Goal: Information Seeking & Learning: Learn about a topic

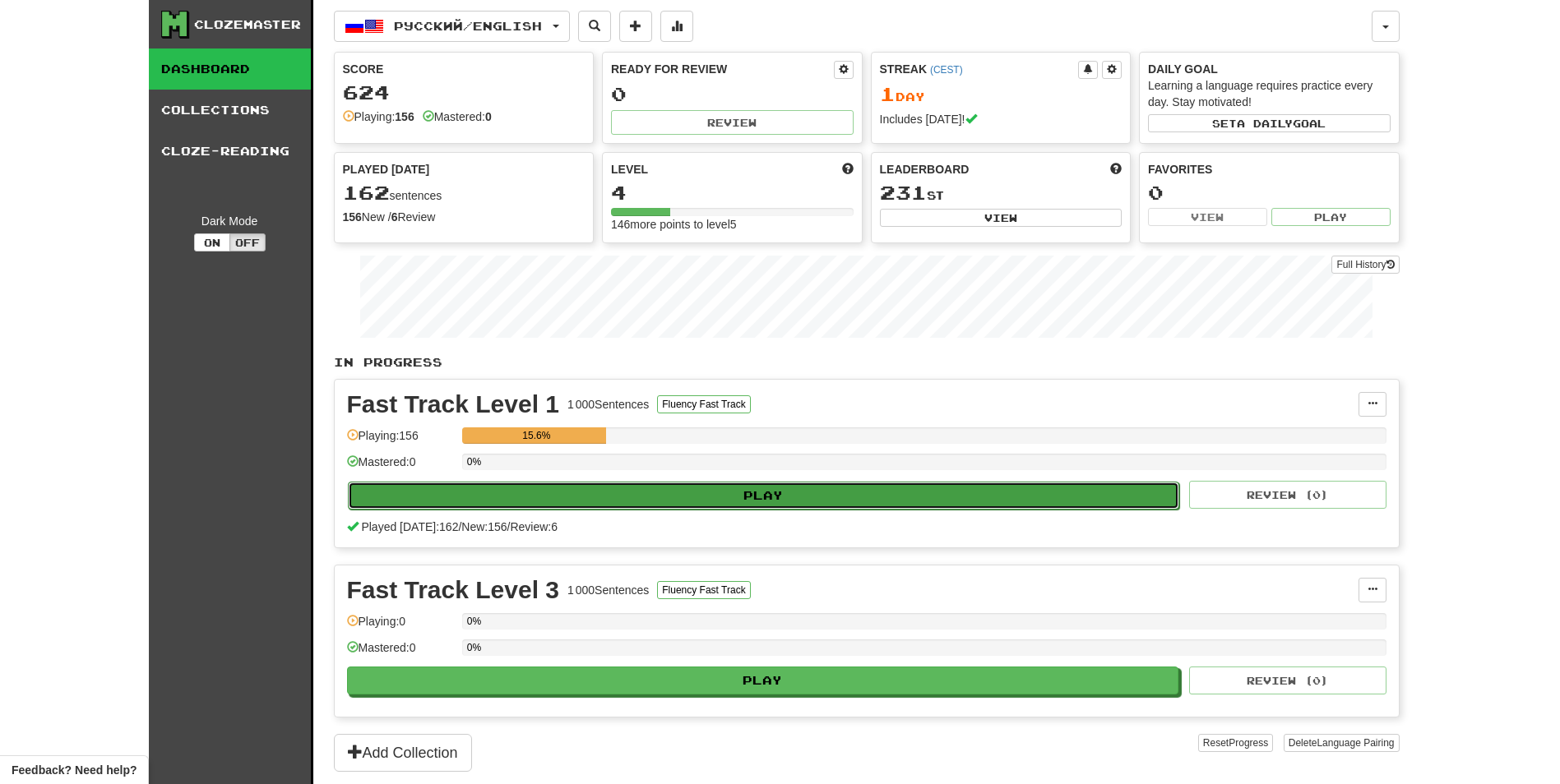
click at [938, 500] on button "Play" at bounding box center [764, 495] width 832 height 28
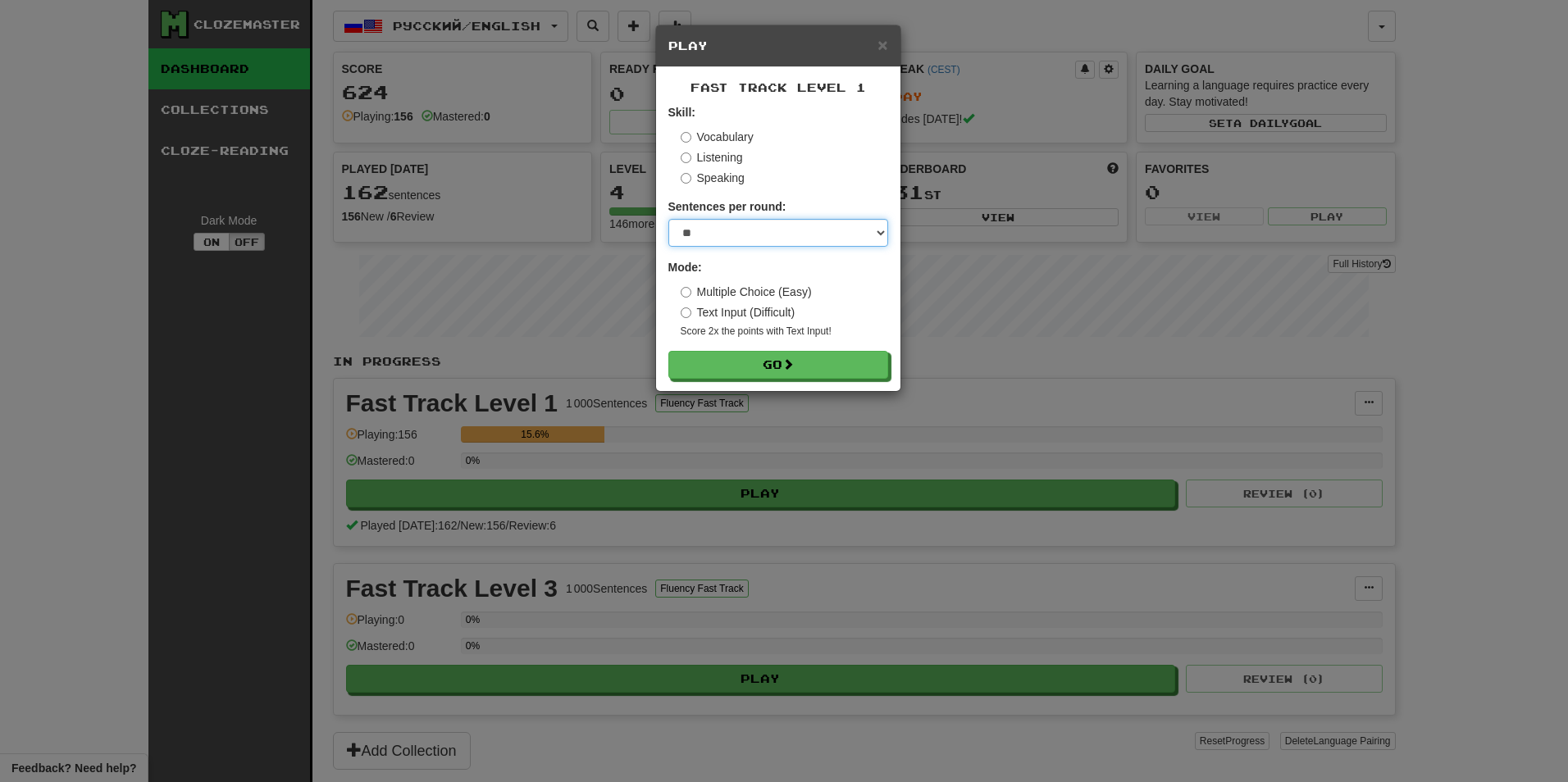
click at [685, 222] on select "* ** ** ** ** ** *** ********" at bounding box center [778, 232] width 220 height 28
click at [668, 219] on select "* ** ** ** ** ** *** ********" at bounding box center [778, 232] width 220 height 28
click at [737, 212] on label "Sentences per round:" at bounding box center [727, 206] width 118 height 16
click at [737, 223] on select "* ** ** ** ** ** *** ********" at bounding box center [778, 232] width 220 height 28
select select "********"
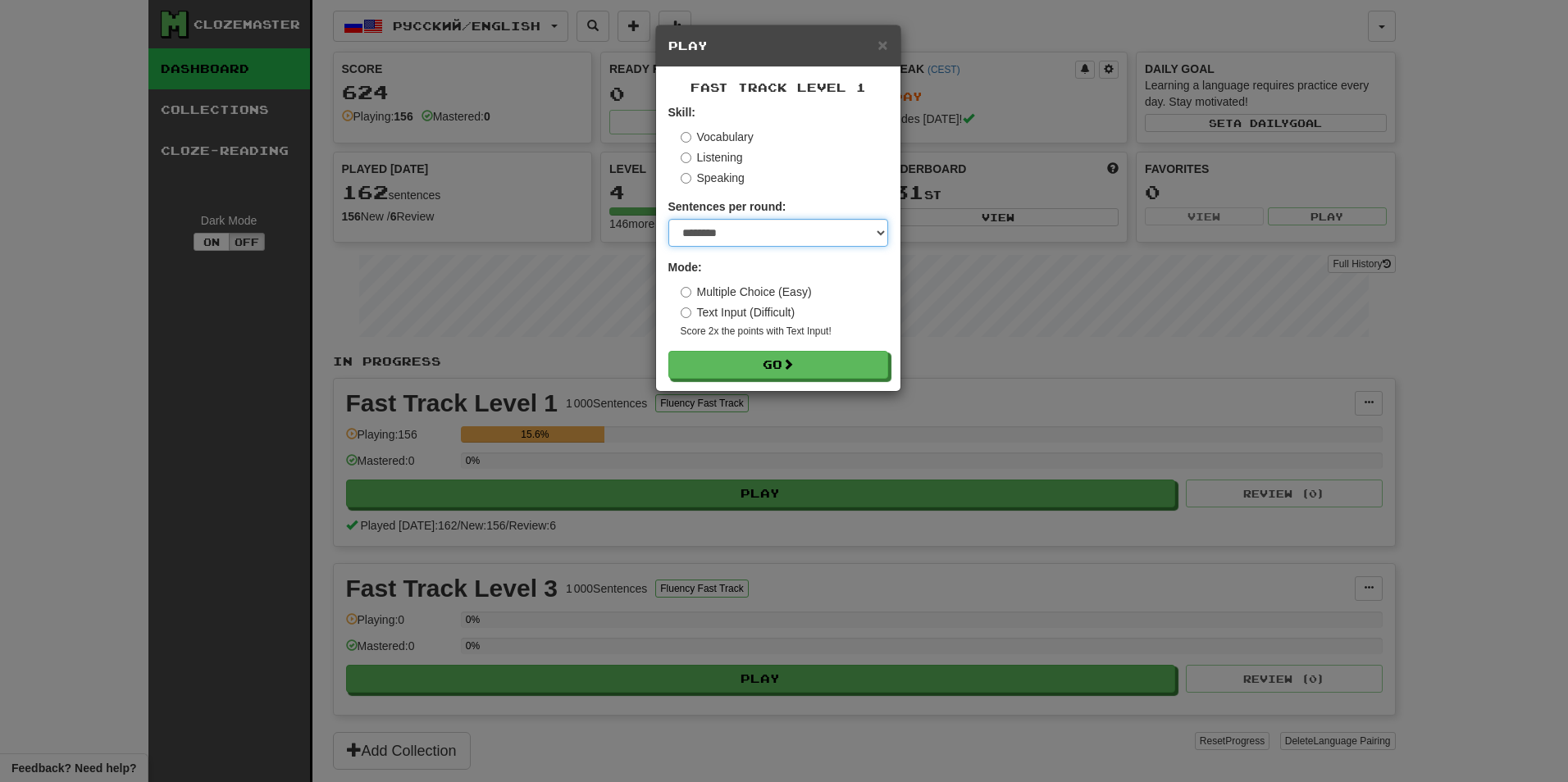
click at [668, 219] on select "* ** ** ** ** ** *** ********" at bounding box center [778, 232] width 220 height 28
click at [753, 383] on div "Fast Track Level 1 Skill: Vocabulary Listening Speaking Sentences per round: * …" at bounding box center [778, 229] width 244 height 324
click at [746, 367] on button "Go" at bounding box center [779, 365] width 220 height 28
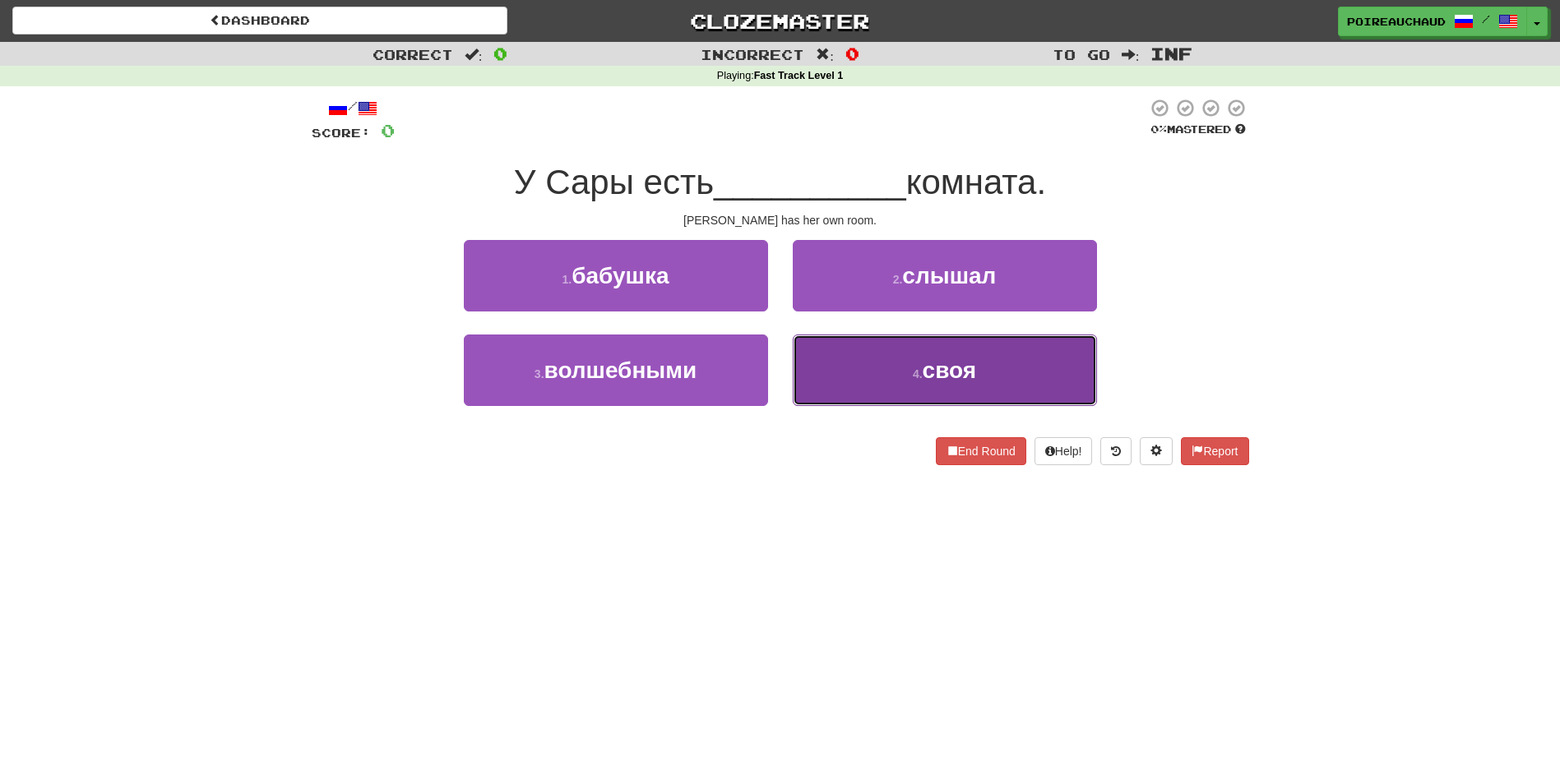
click at [955, 378] on span "своя" at bounding box center [950, 370] width 54 height 25
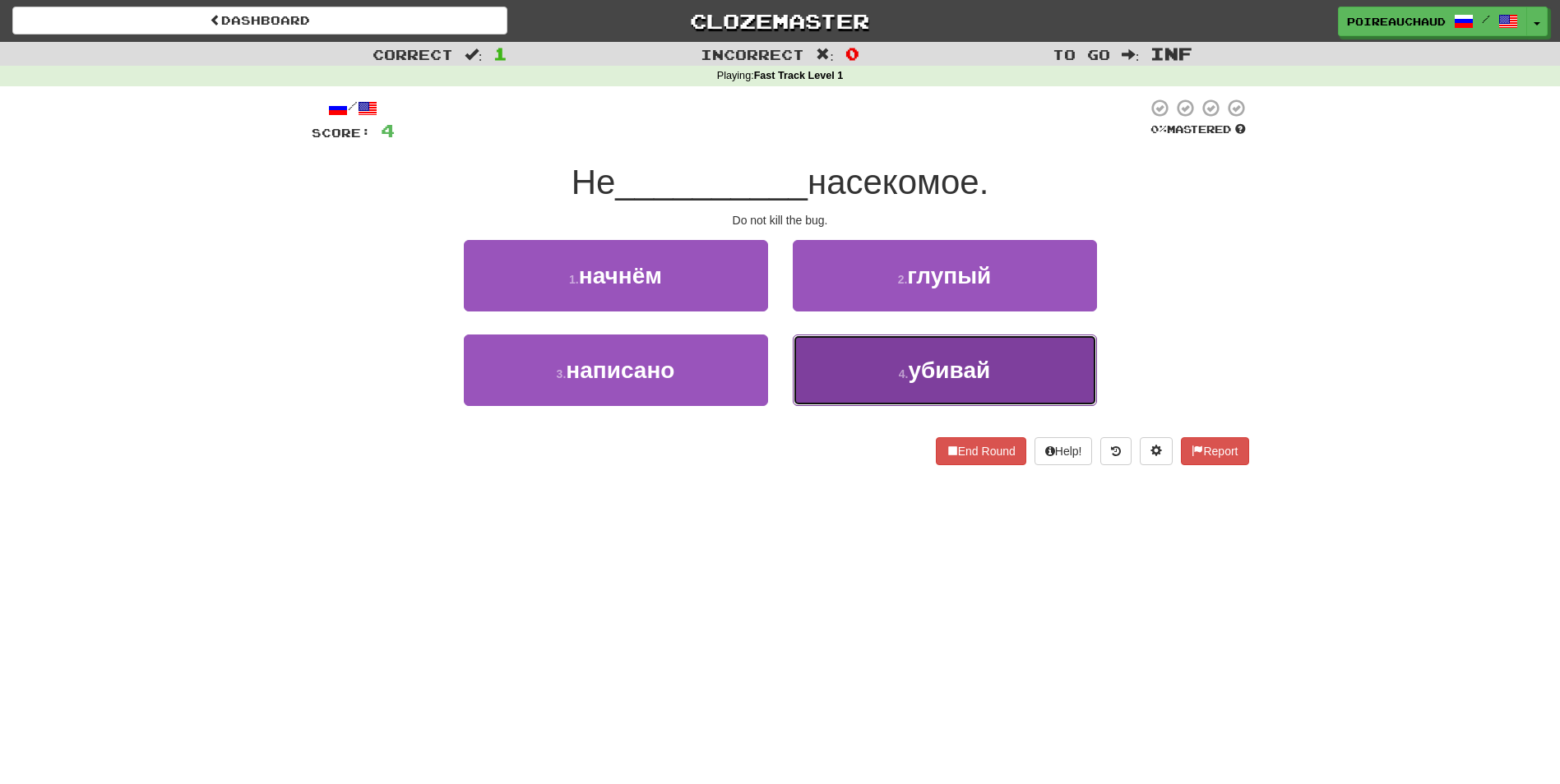
click at [979, 376] on span "убивай" at bounding box center [948, 370] width 82 height 25
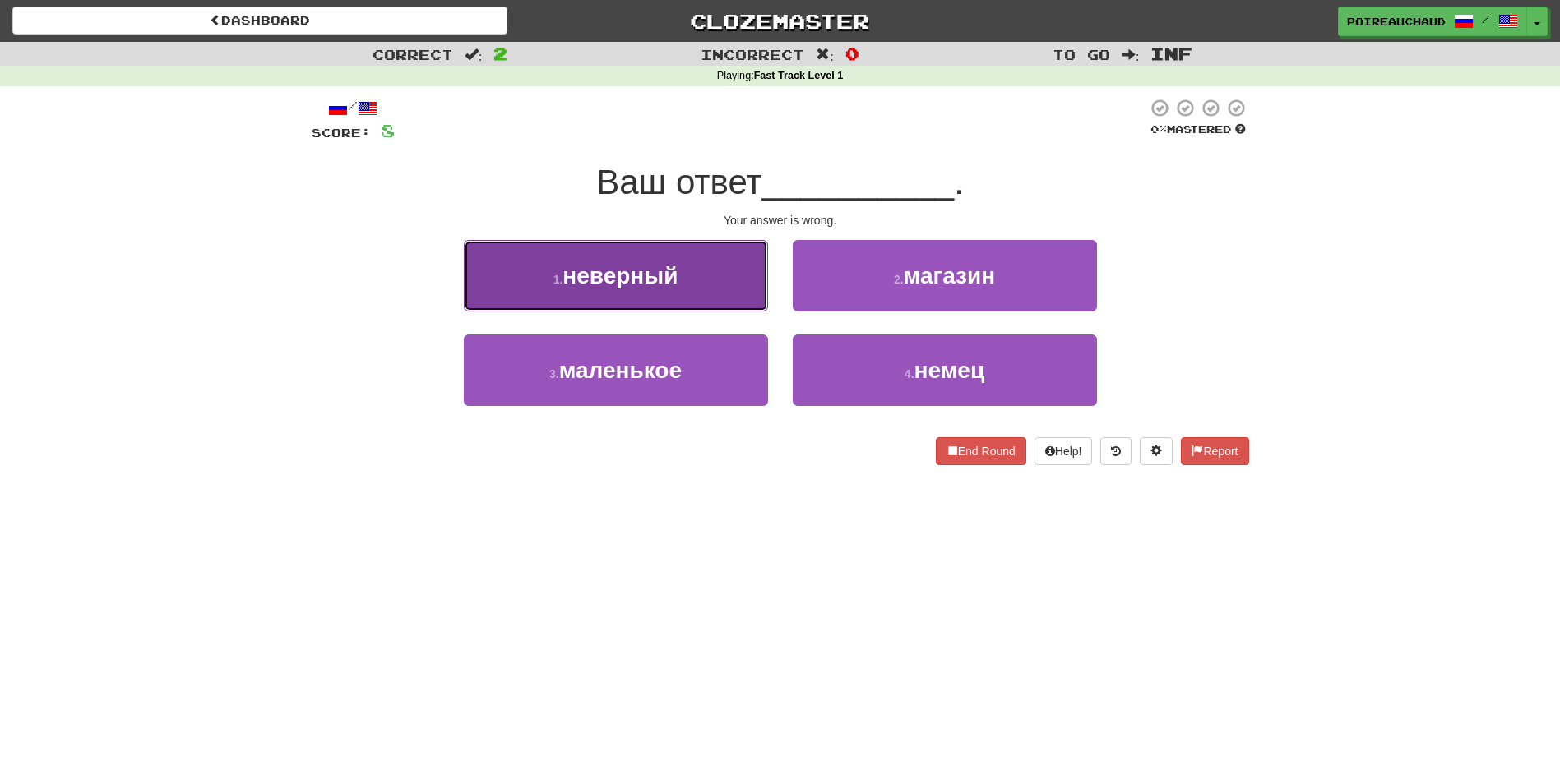
click at [684, 282] on button "1 . неверный" at bounding box center [616, 276] width 304 height 72
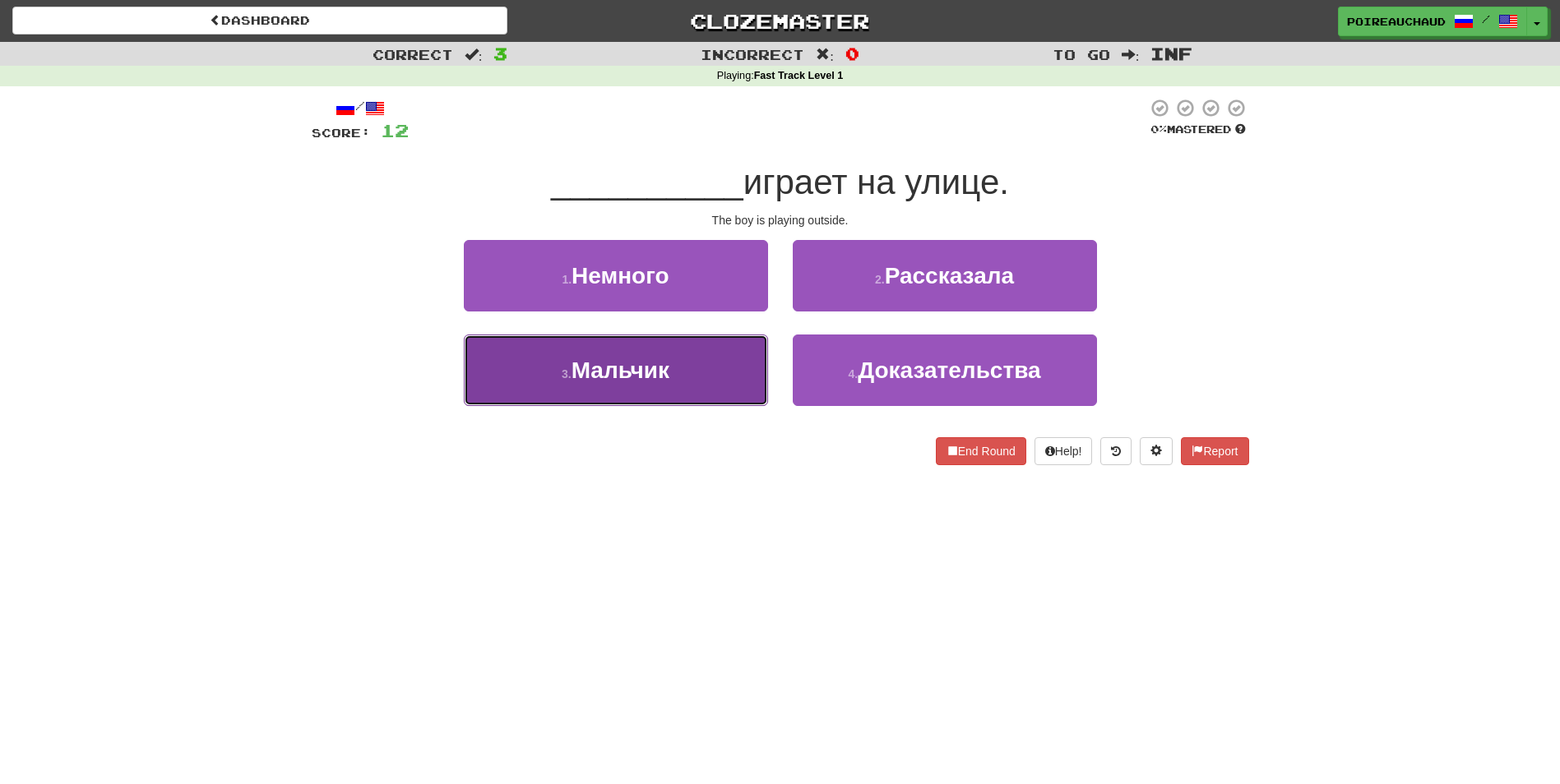
click at [677, 354] on button "3 . Мальчик" at bounding box center [616, 370] width 304 height 72
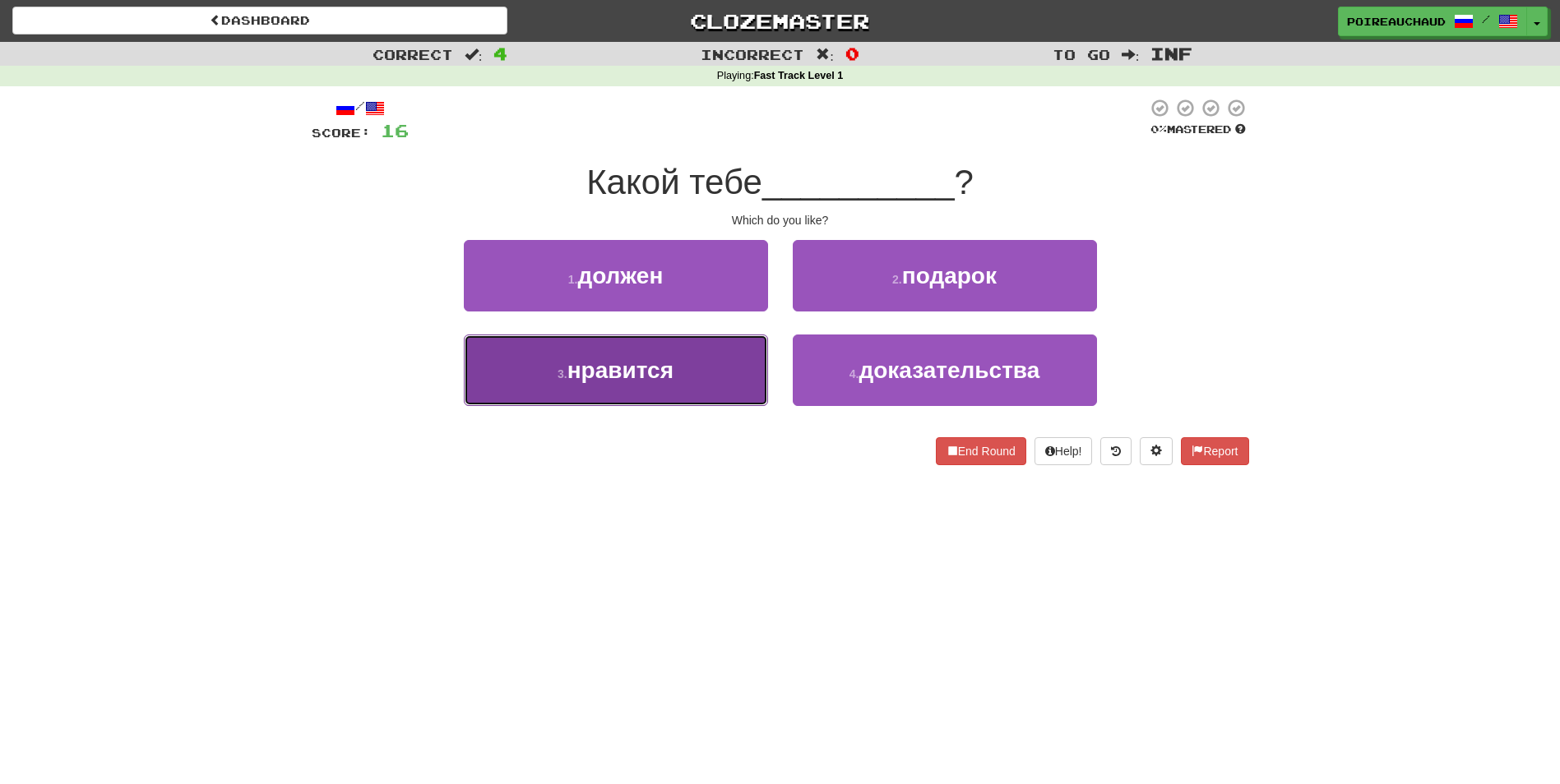
click at [715, 367] on button "3 . нравится" at bounding box center [616, 370] width 304 height 72
click at [746, 377] on button "3 . хорошо" at bounding box center [616, 370] width 304 height 72
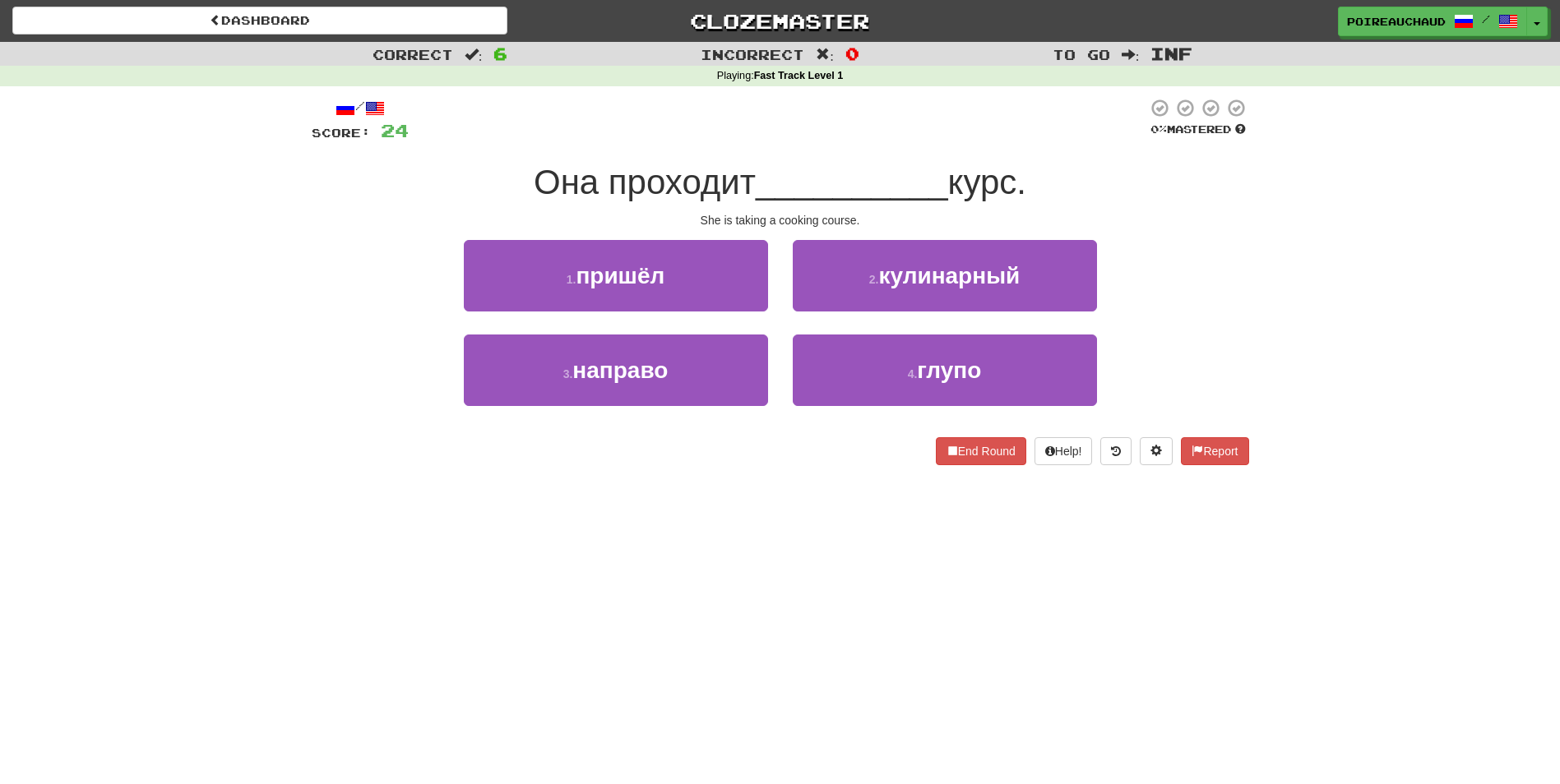
click at [633, 166] on span "Она проходит" at bounding box center [644, 182] width 222 height 39
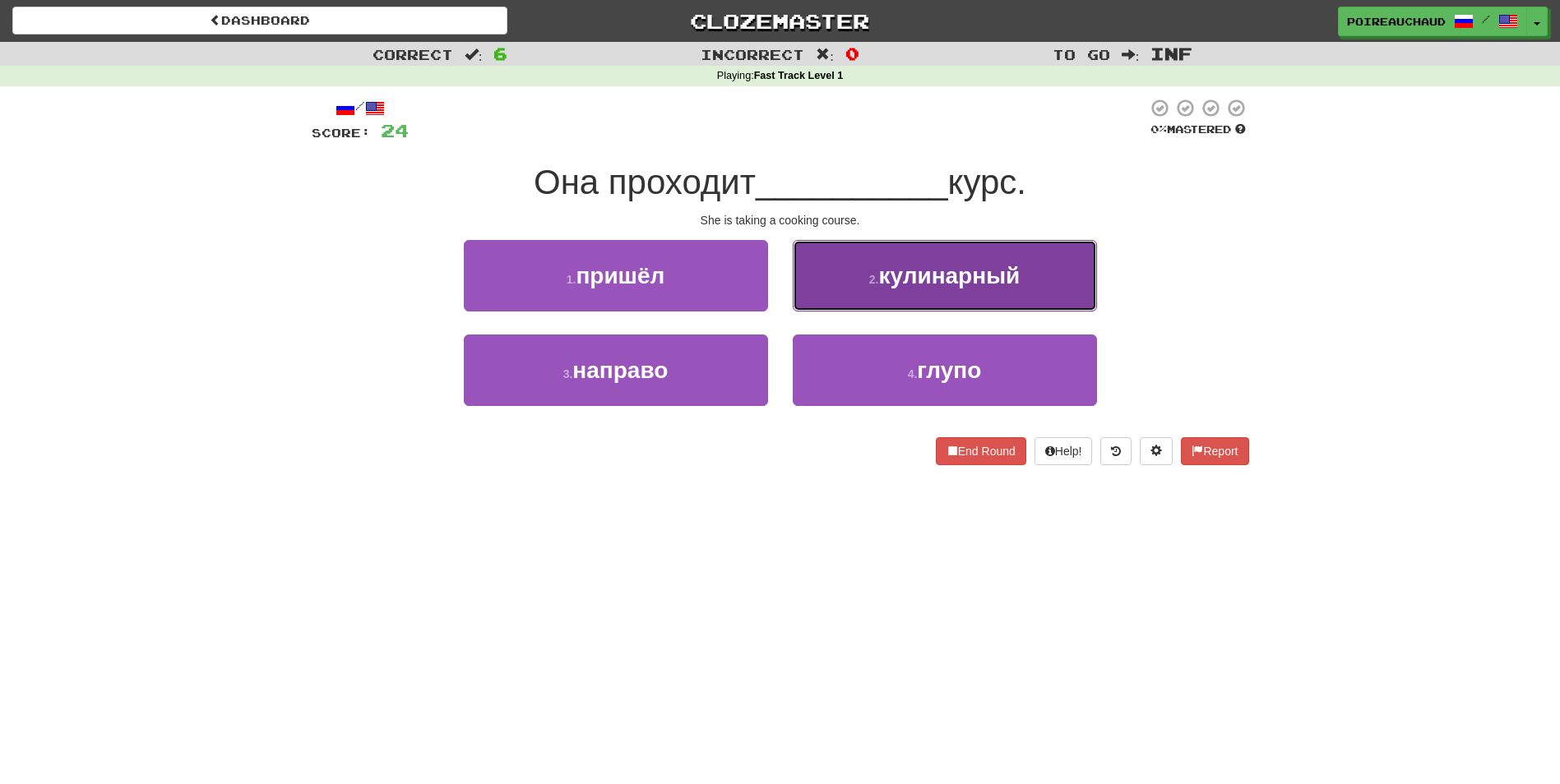
click at [883, 292] on button "2 . кулинарный" at bounding box center [945, 276] width 304 height 72
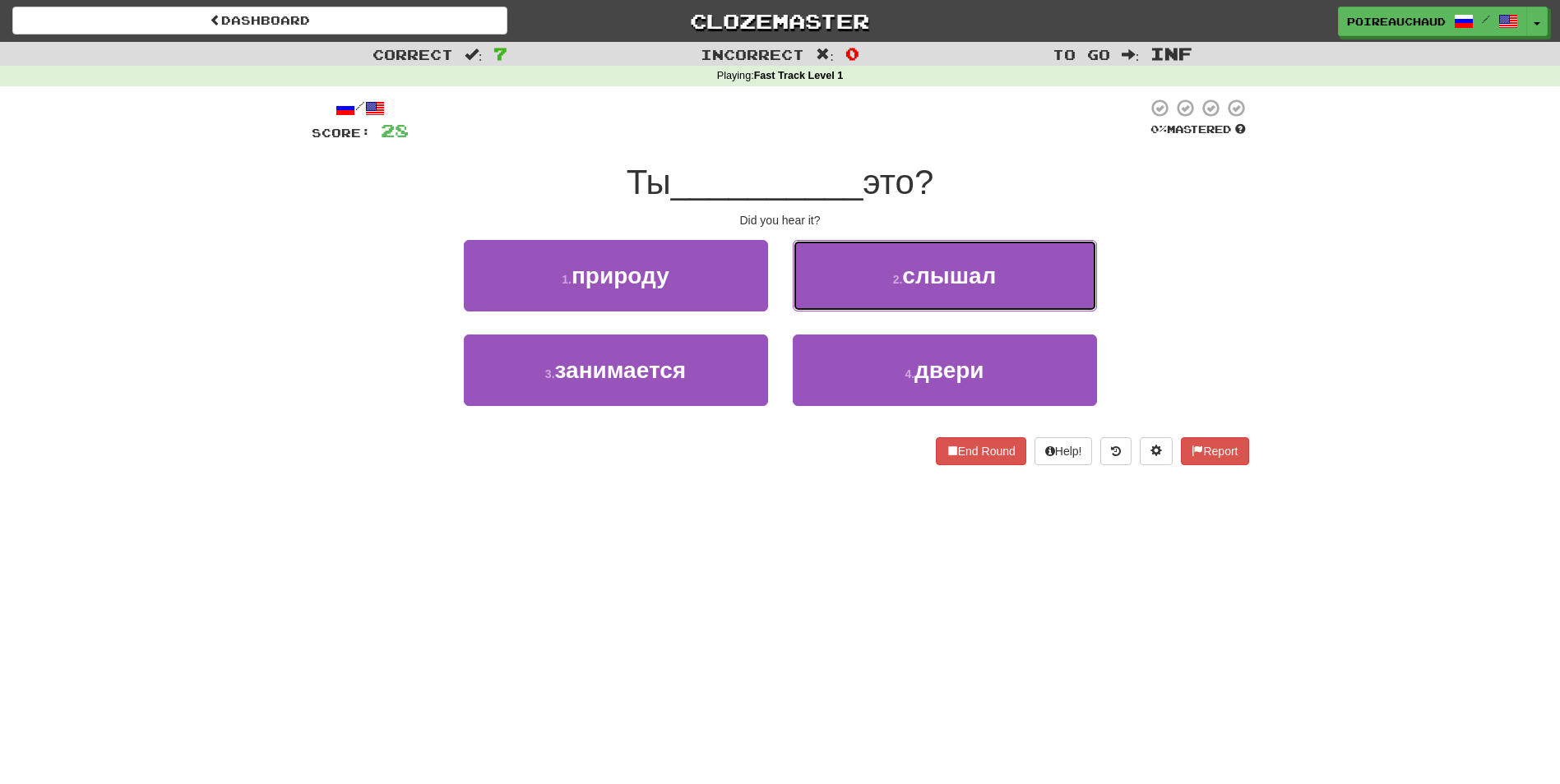
click at [883, 292] on button "2 . слышал" at bounding box center [945, 276] width 304 height 72
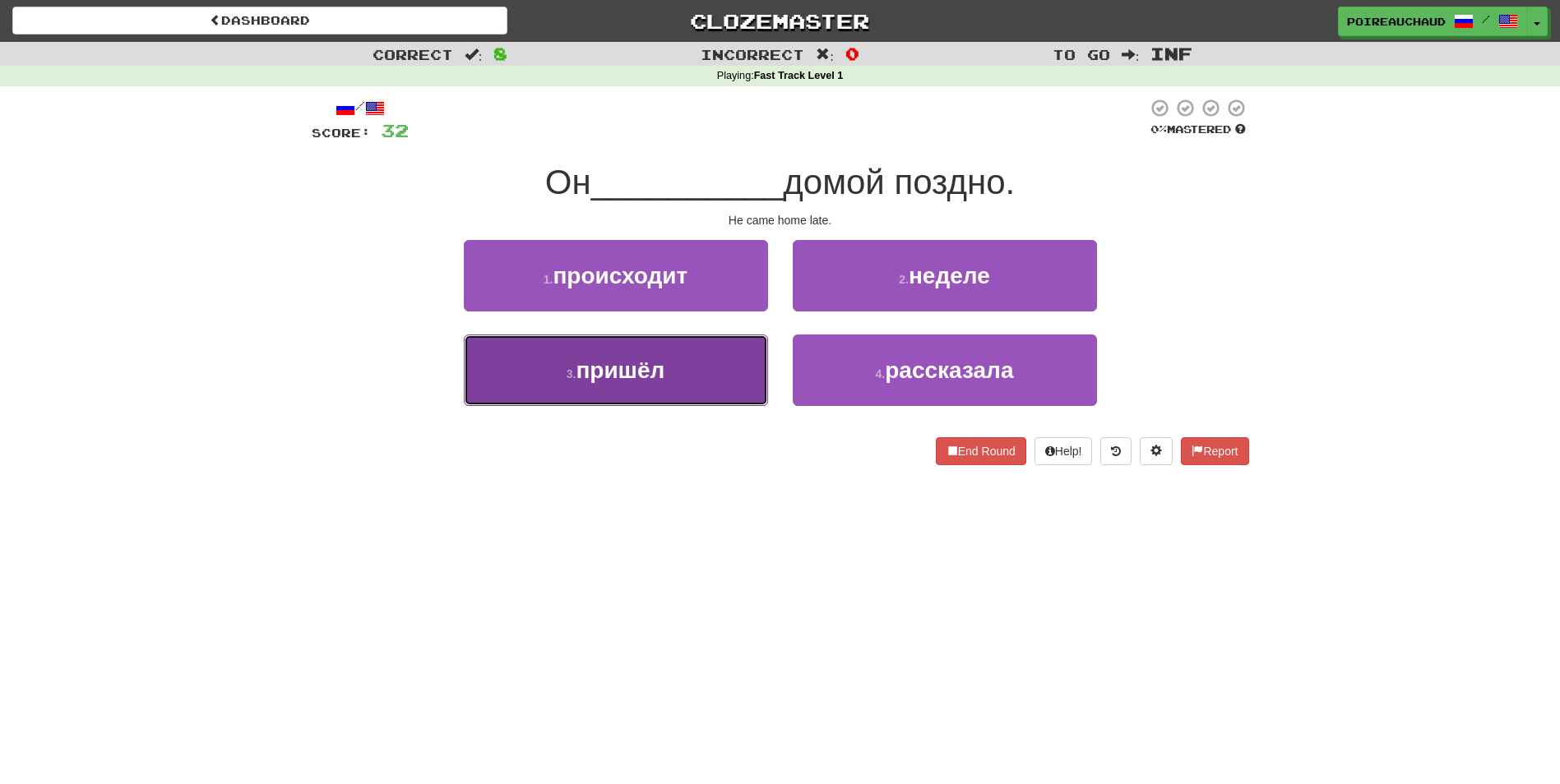
click at [698, 385] on button "3 . пришёл" at bounding box center [616, 370] width 304 height 72
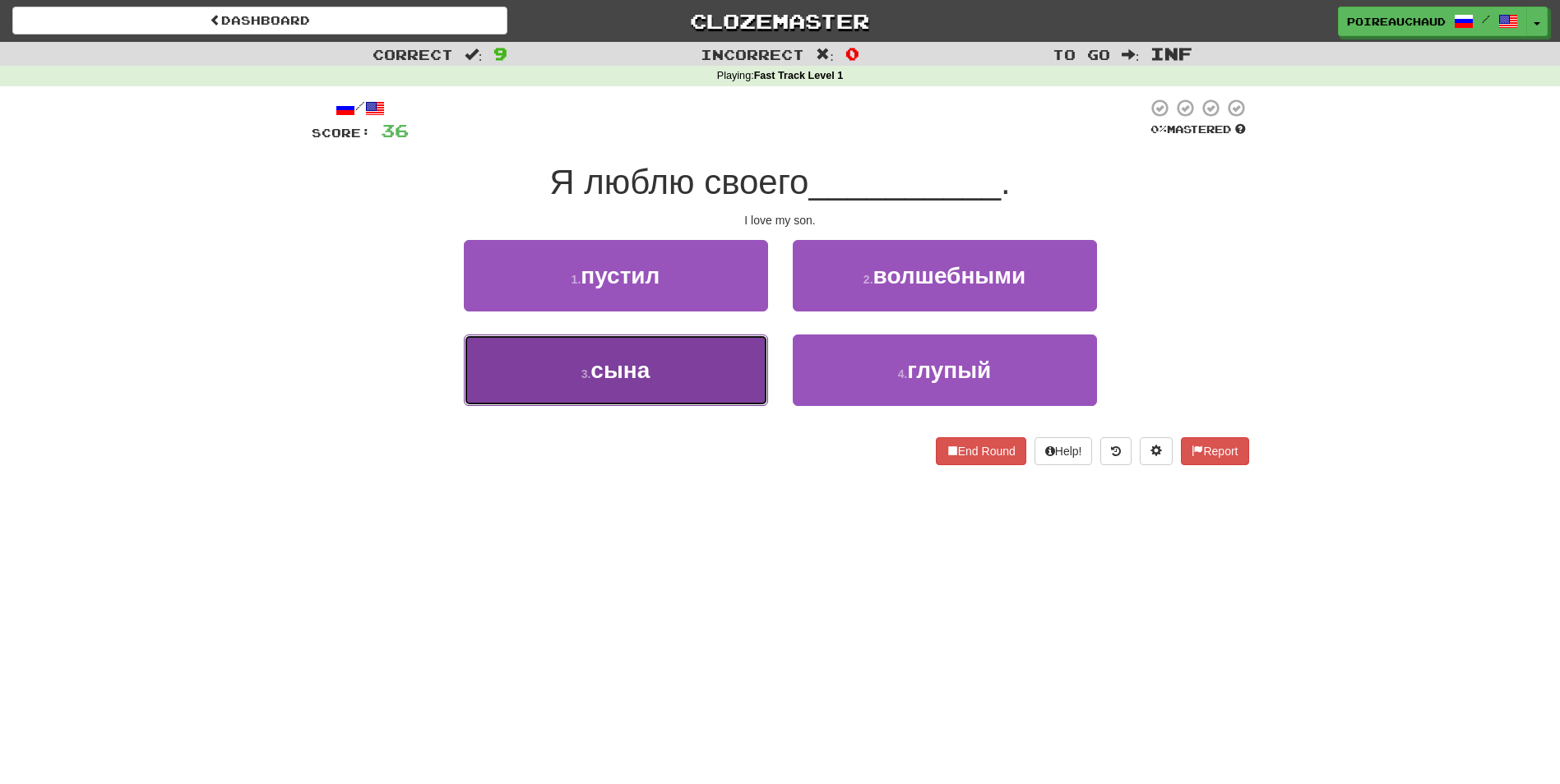
click at [716, 392] on button "3 . сына" at bounding box center [616, 370] width 304 height 72
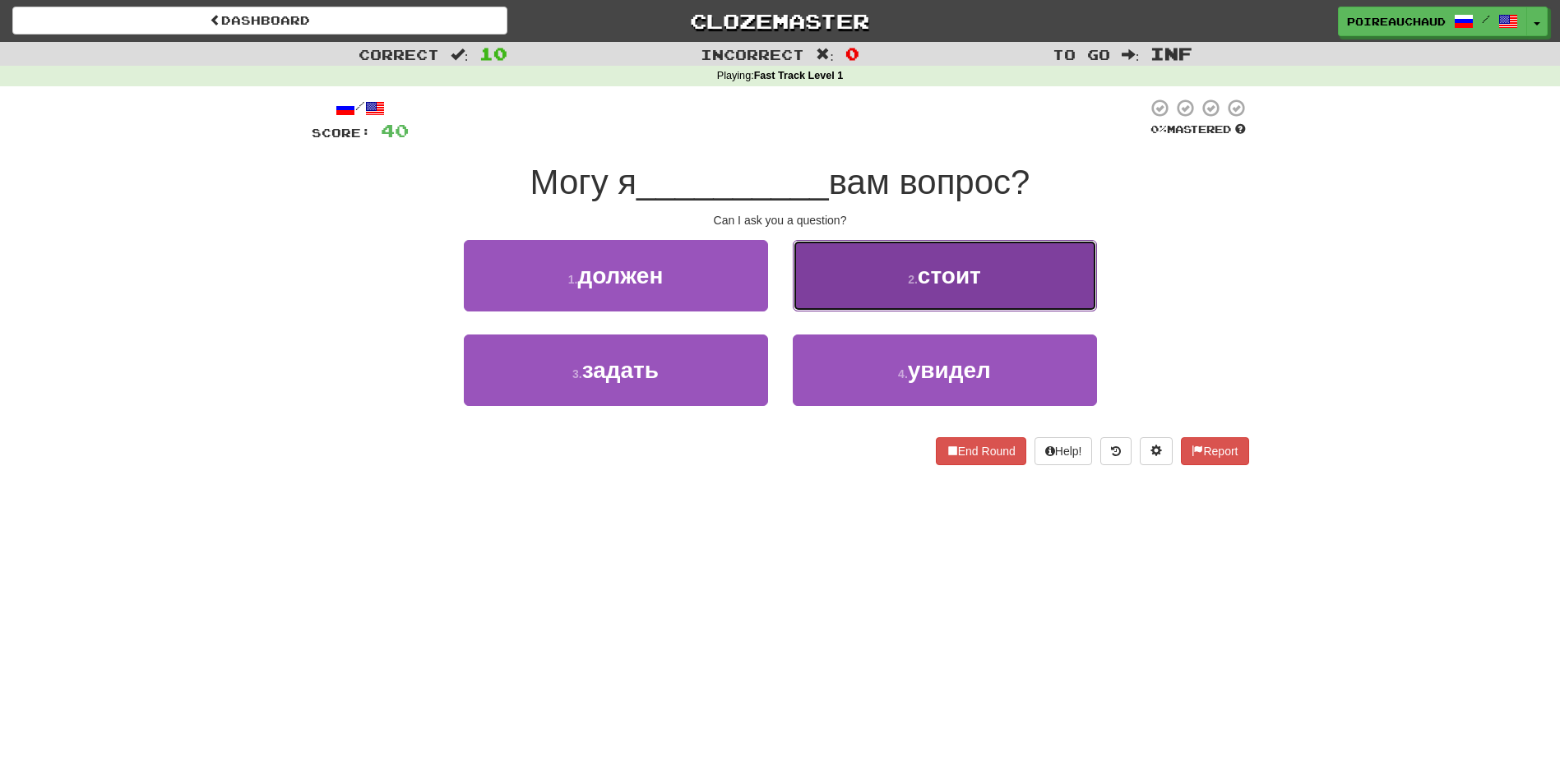
click at [966, 272] on span "стоит" at bounding box center [949, 276] width 63 height 25
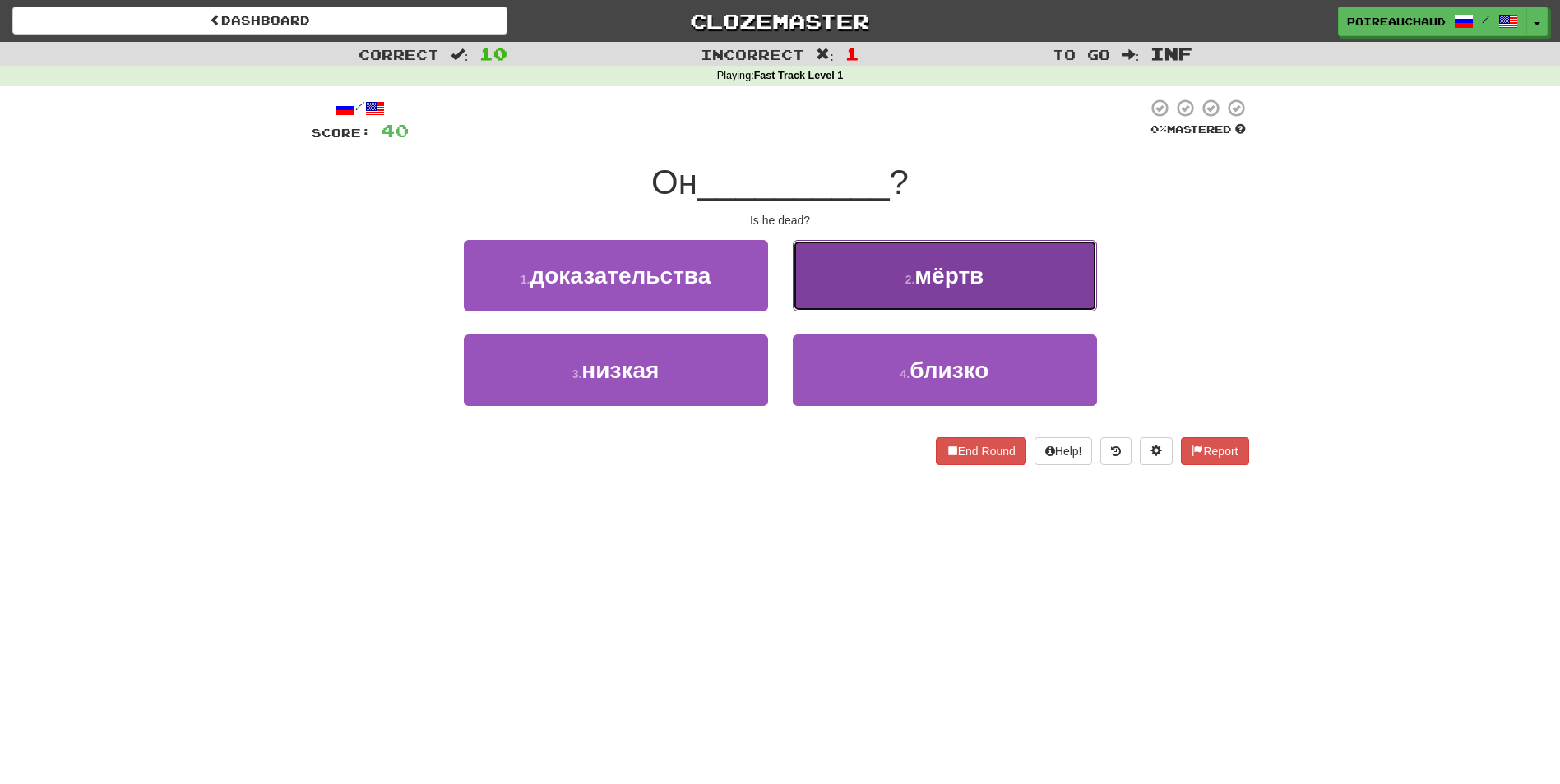
click at [981, 263] on button "2 . мёртв" at bounding box center [945, 276] width 304 height 72
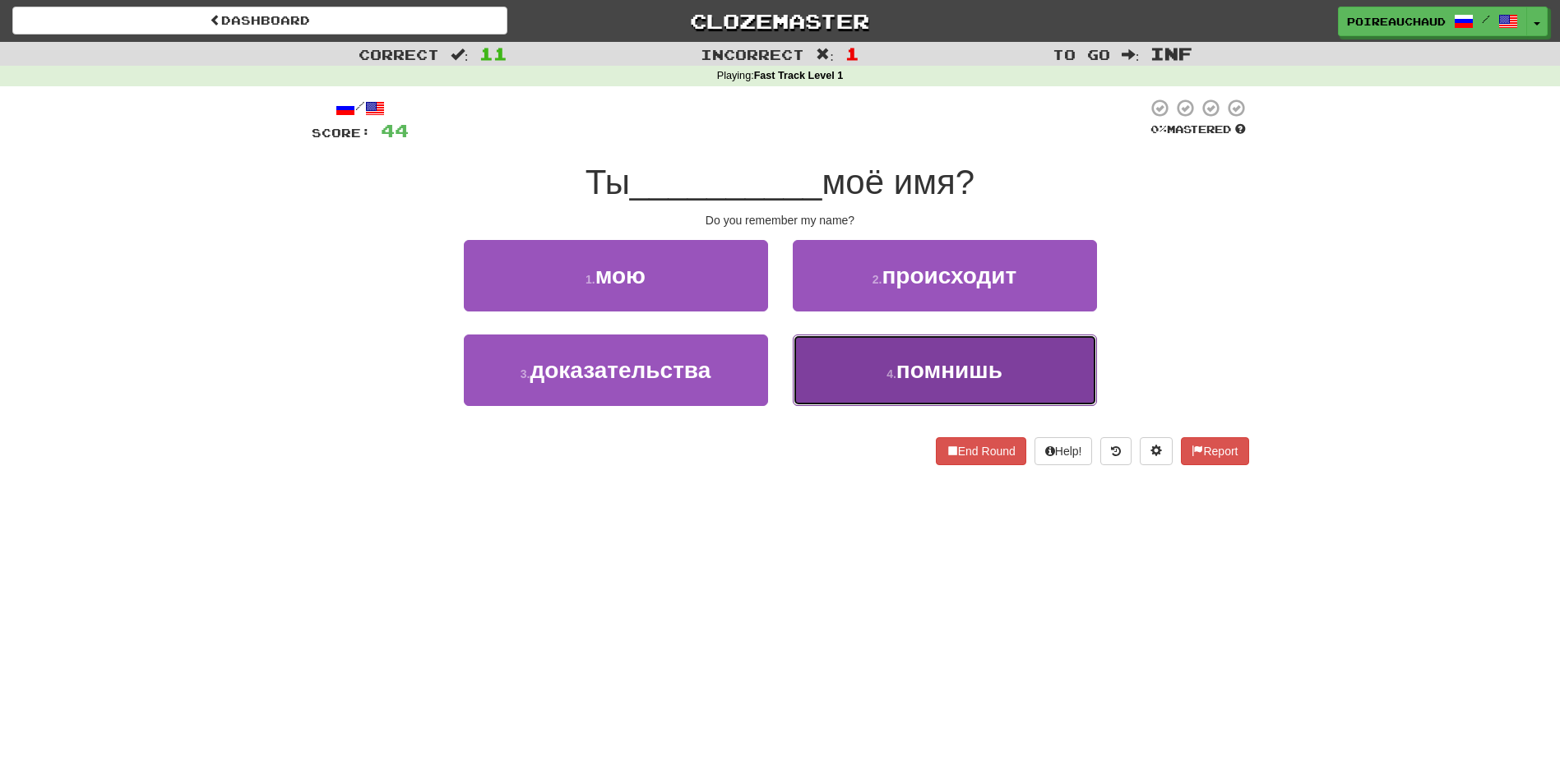
click at [961, 386] on button "4 . помнишь" at bounding box center [945, 370] width 304 height 72
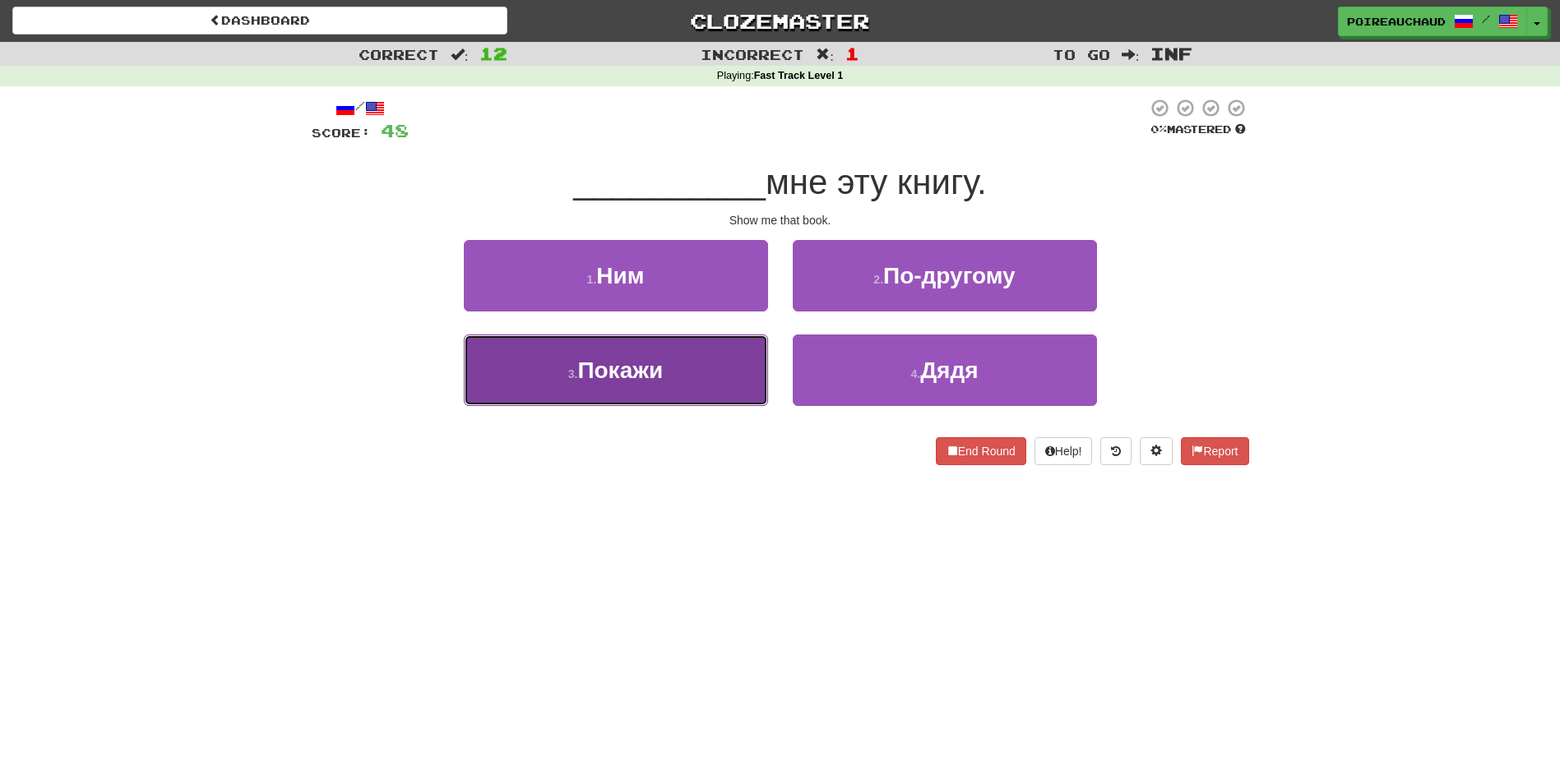
click at [662, 385] on button "3 . Покажи" at bounding box center [616, 370] width 304 height 72
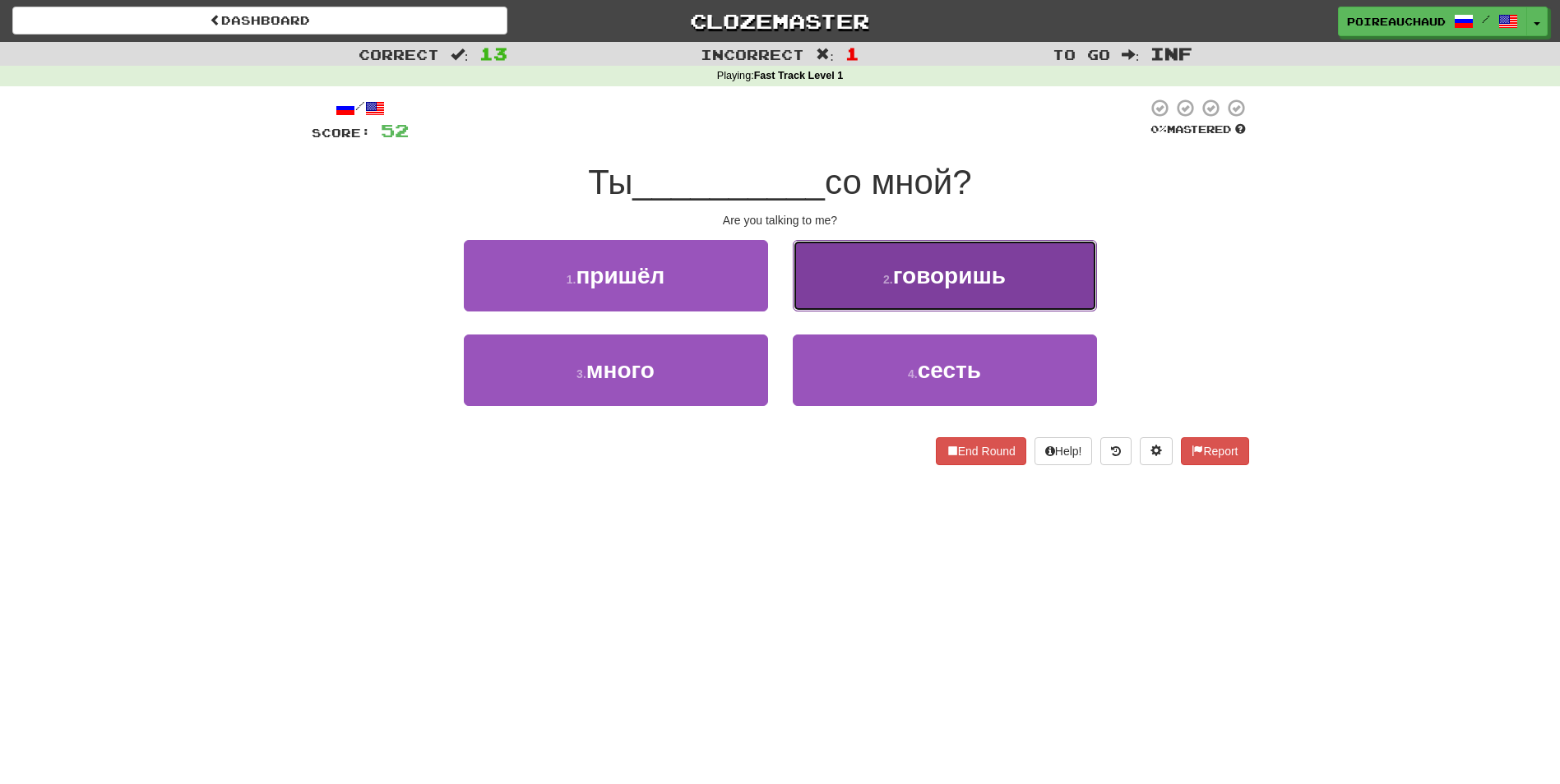
click at [882, 258] on button "2 . говоришь" at bounding box center [945, 276] width 304 height 72
click at [929, 281] on span "добрым" at bounding box center [949, 276] width 94 height 25
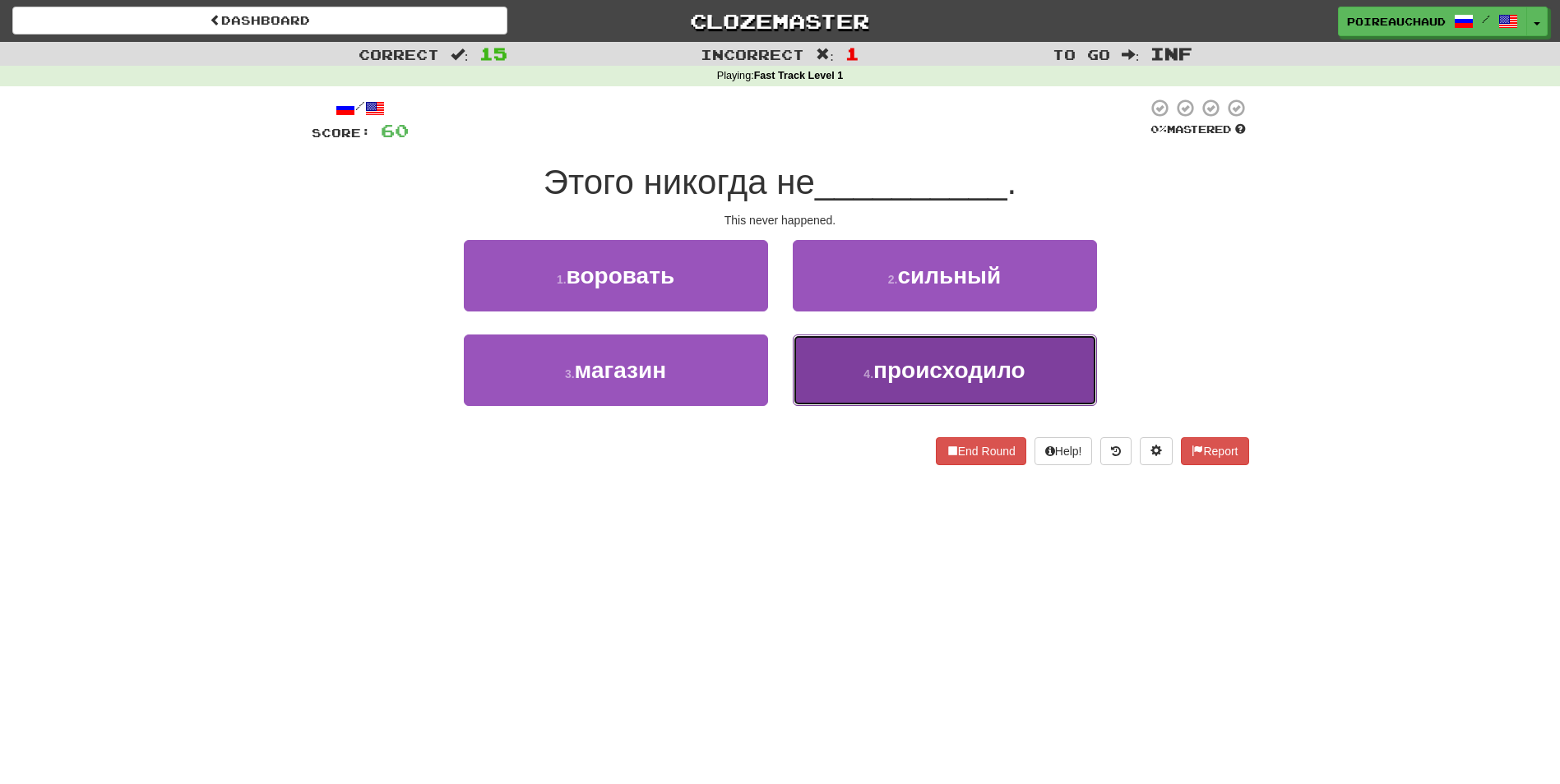
click at [871, 375] on small "4 ." at bounding box center [868, 374] width 10 height 13
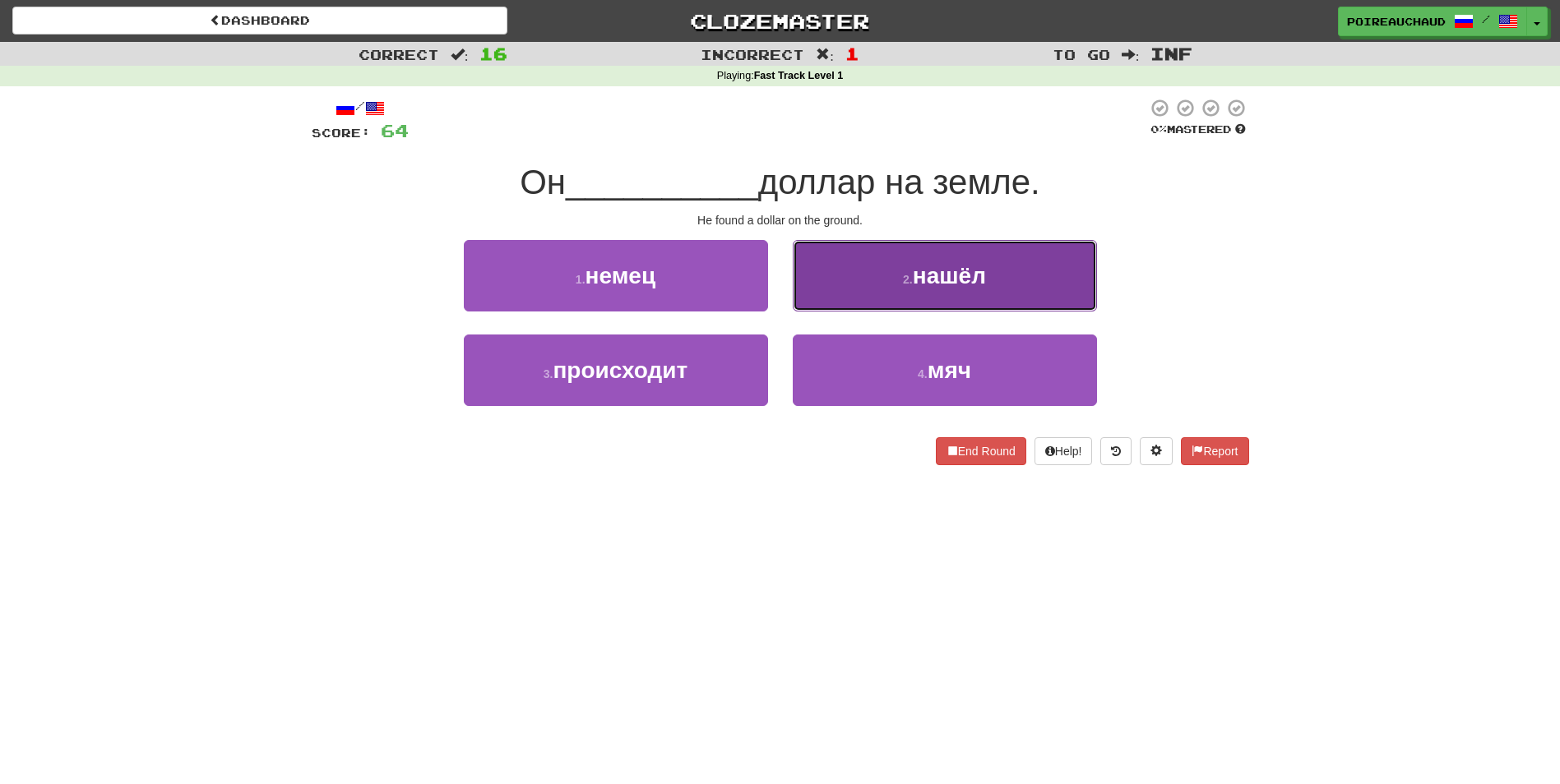
click at [895, 308] on button "2 . нашёл" at bounding box center [945, 276] width 304 height 72
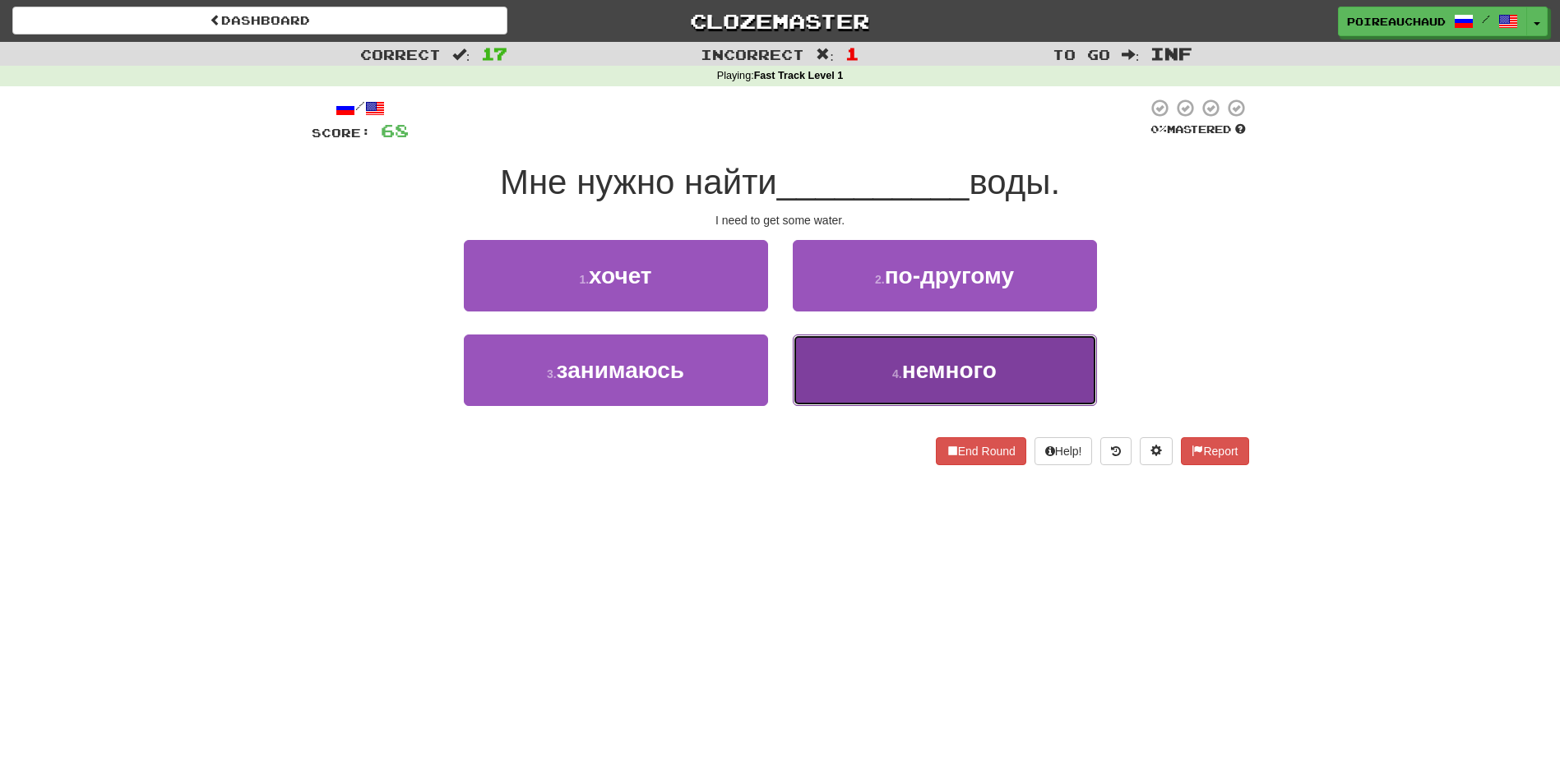
click at [848, 385] on button "4 . немного" at bounding box center [945, 370] width 304 height 72
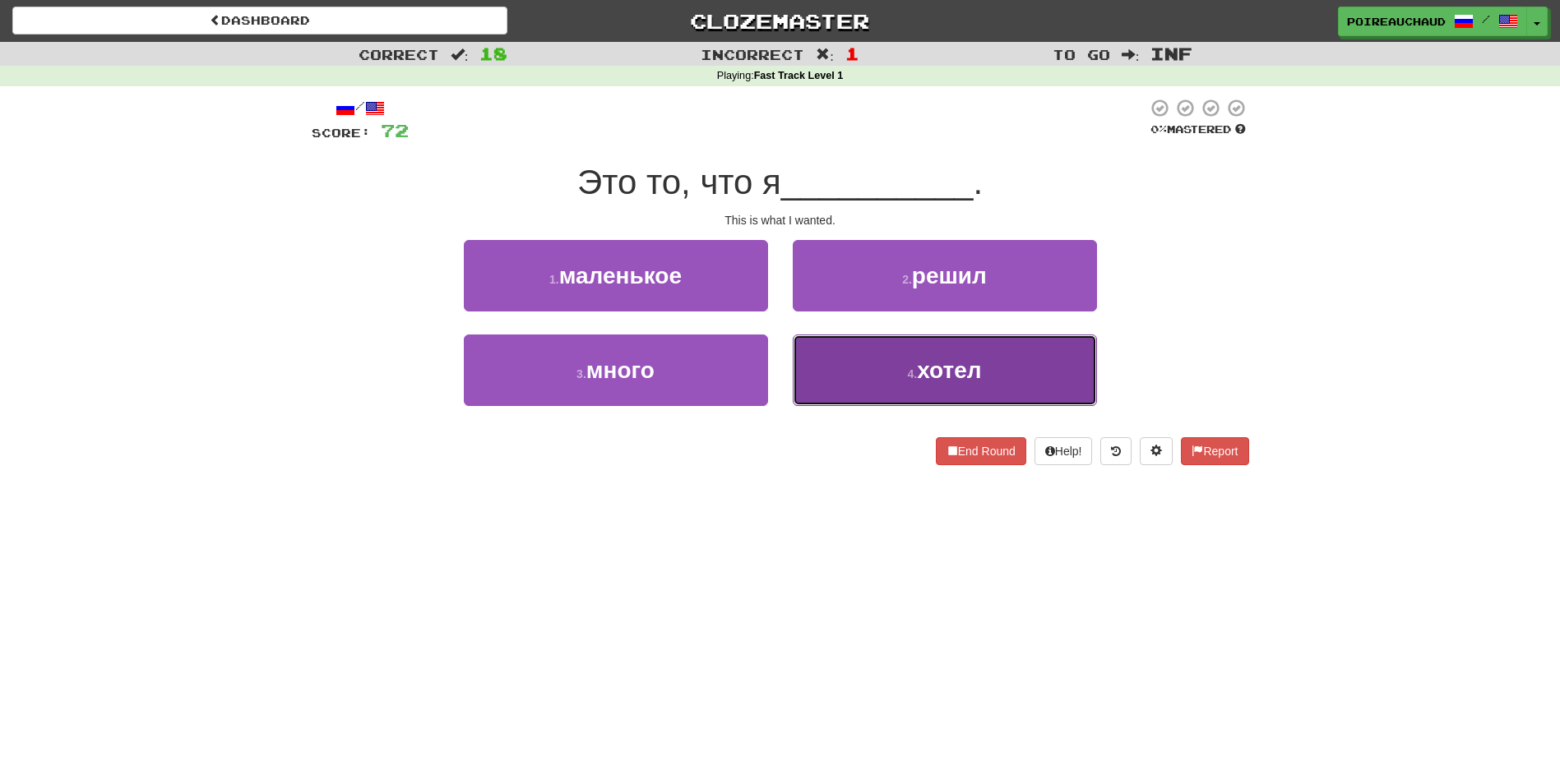
click at [901, 342] on button "4 . хотел" at bounding box center [945, 370] width 304 height 72
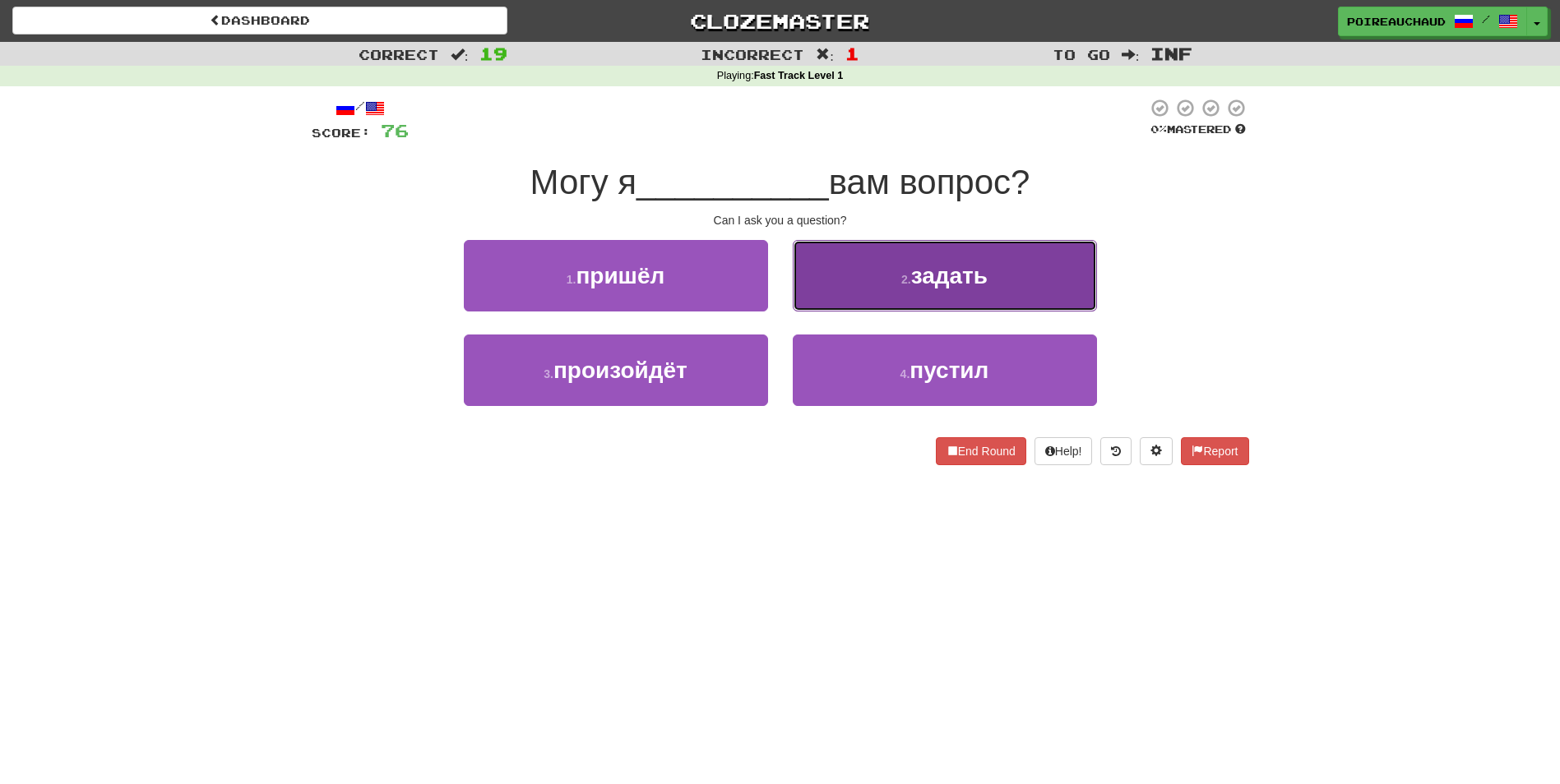
click at [896, 296] on button "2 . задать" at bounding box center [945, 276] width 304 height 72
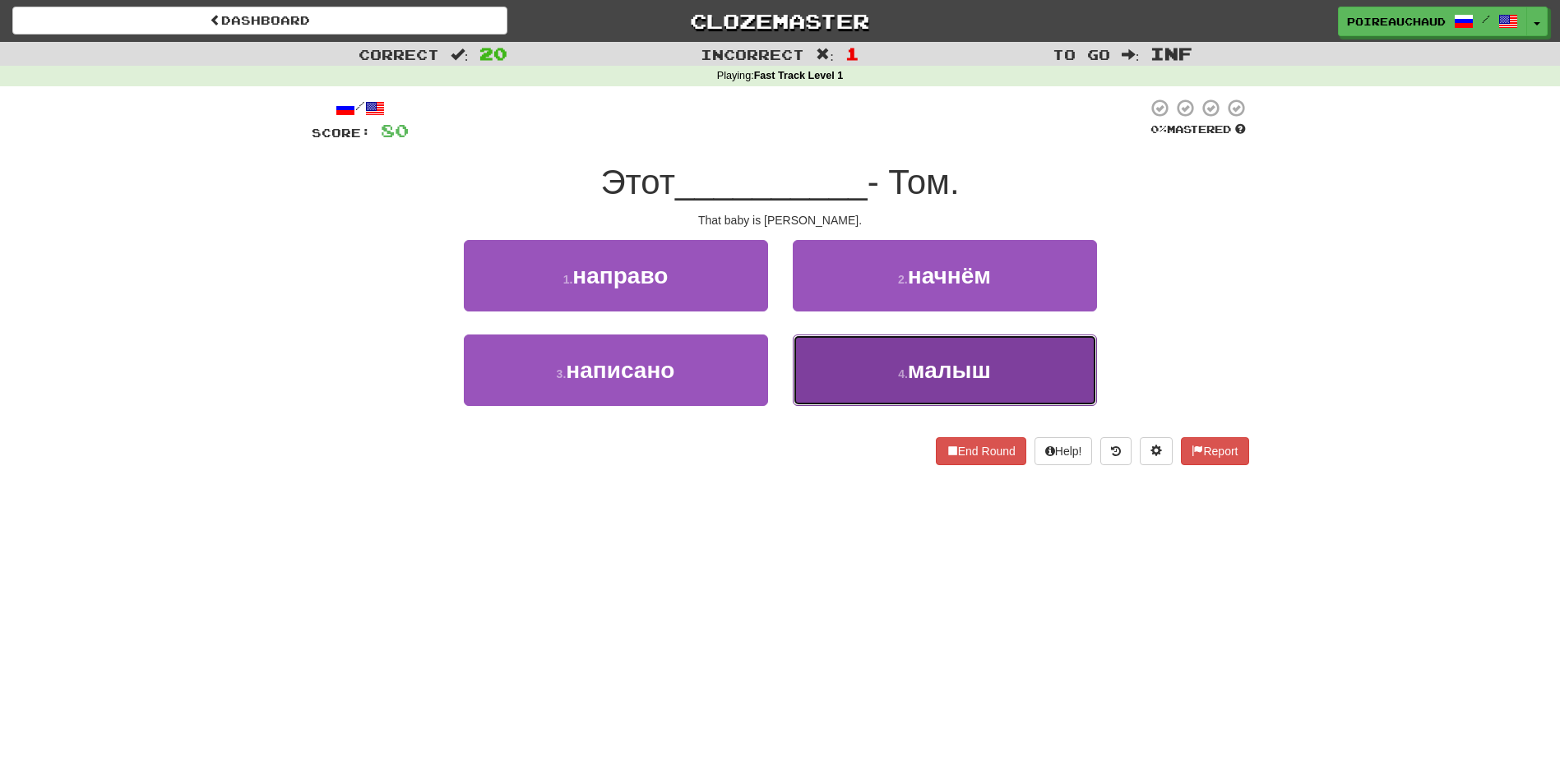
click at [869, 381] on button "4 . малыш" at bounding box center [945, 370] width 304 height 72
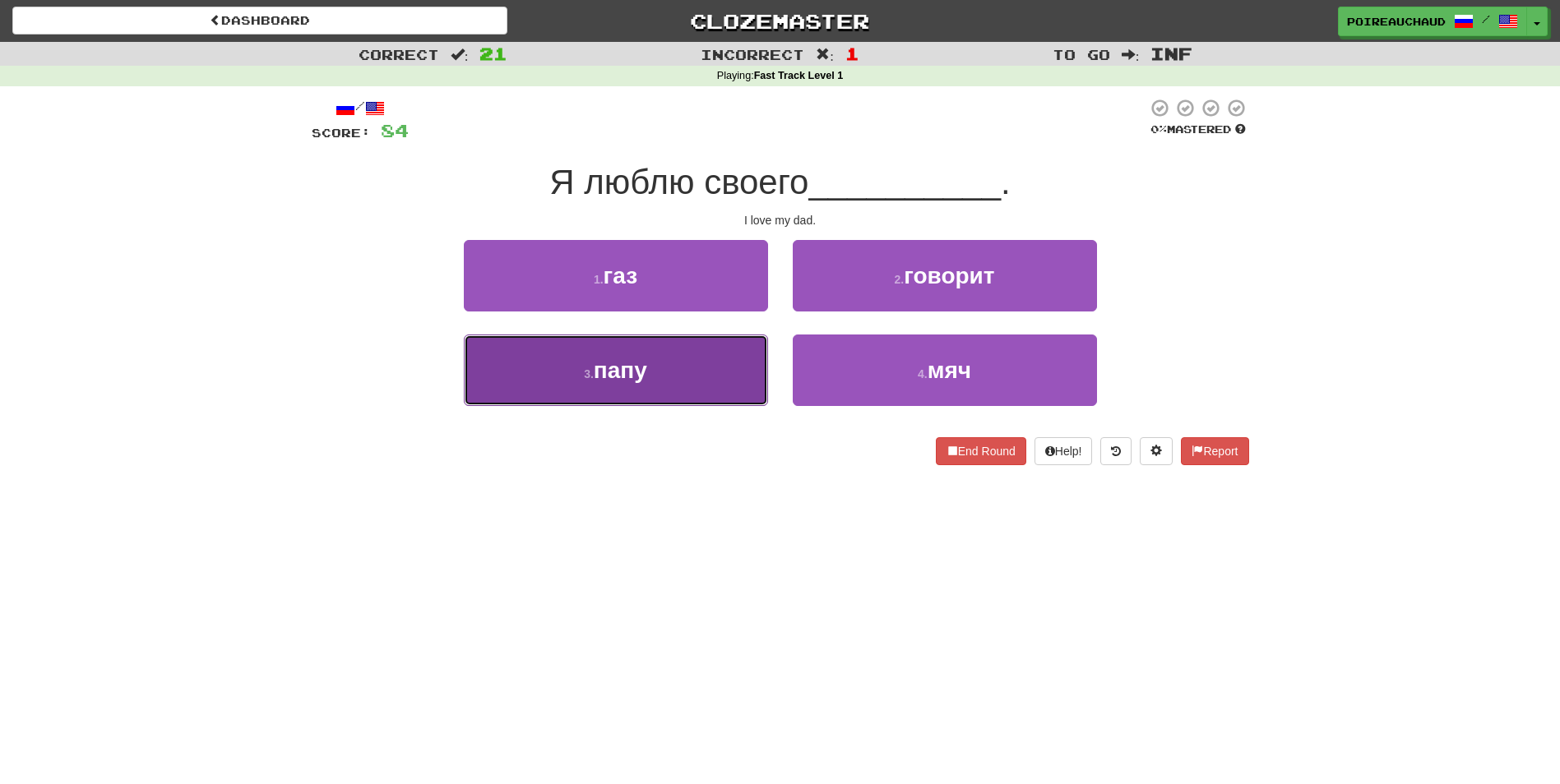
click at [715, 391] on button "3 . папу" at bounding box center [616, 370] width 304 height 72
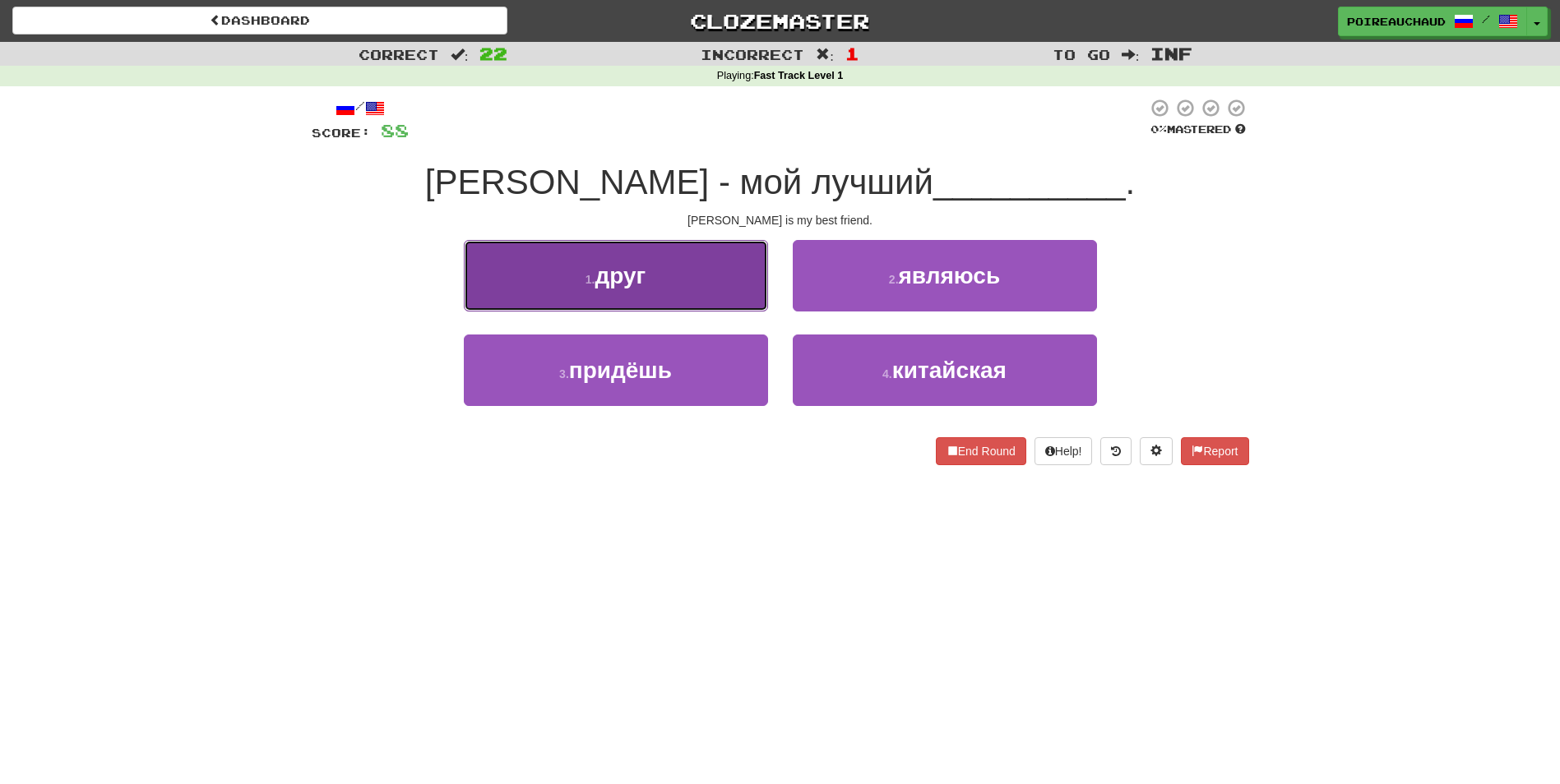
click at [732, 251] on button "1 . друг" at bounding box center [616, 276] width 304 height 72
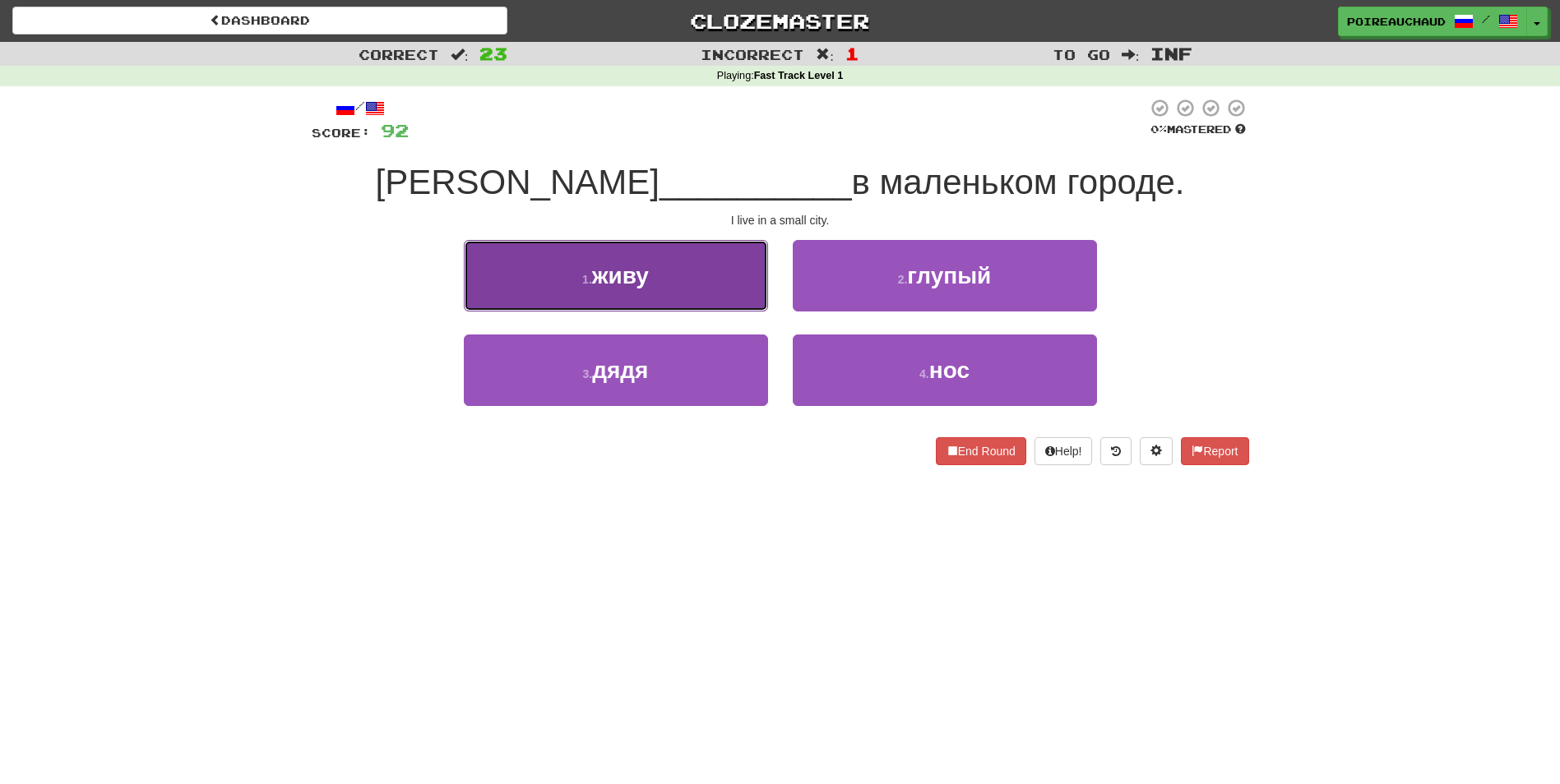
click at [733, 257] on button "1 . живу" at bounding box center [616, 276] width 304 height 72
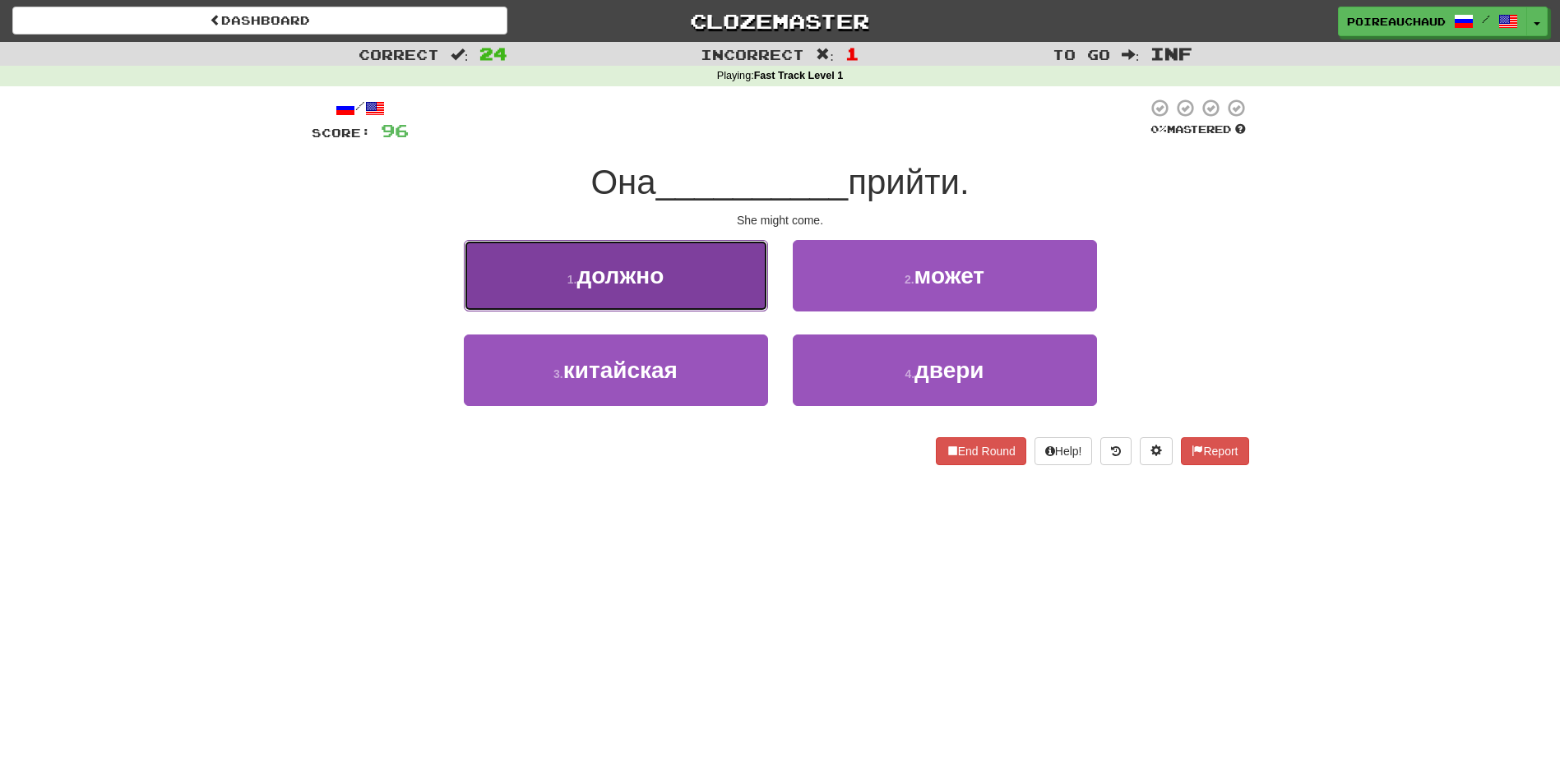
click at [711, 302] on button "1 . должно" at bounding box center [616, 276] width 304 height 72
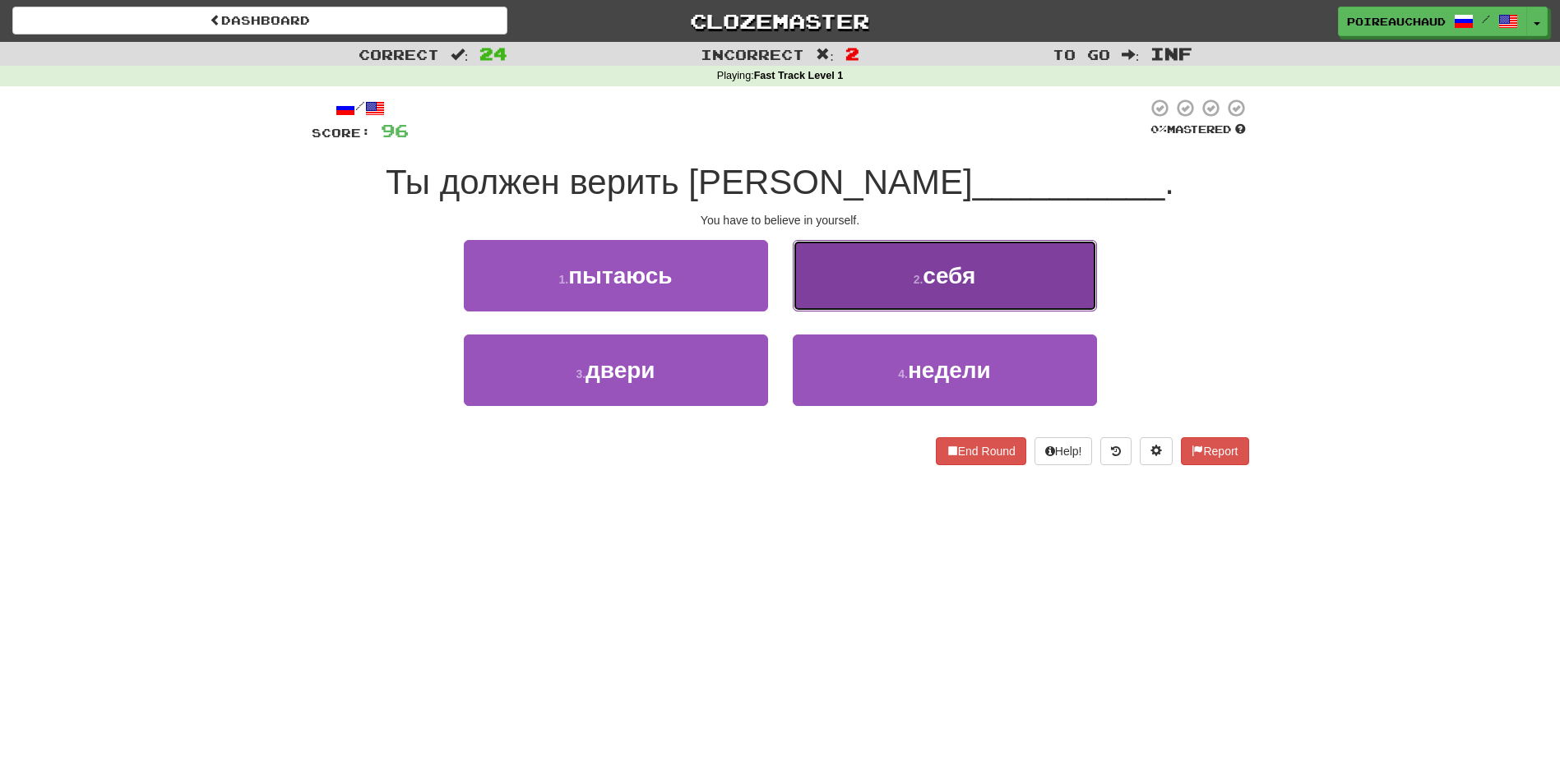
click at [950, 270] on span "себя" at bounding box center [949, 276] width 53 height 25
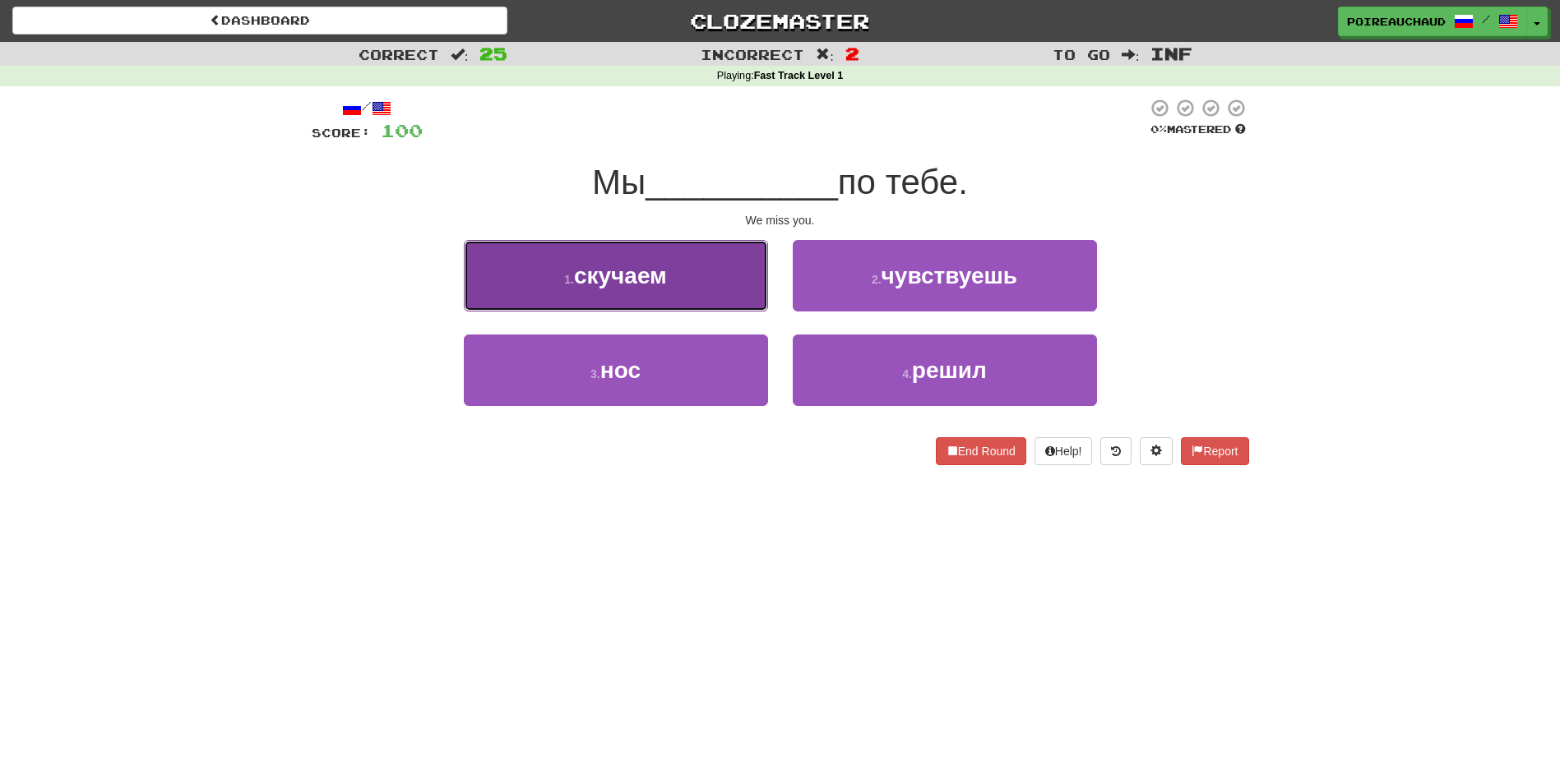
click at [680, 297] on button "1 . скучаем" at bounding box center [616, 276] width 304 height 72
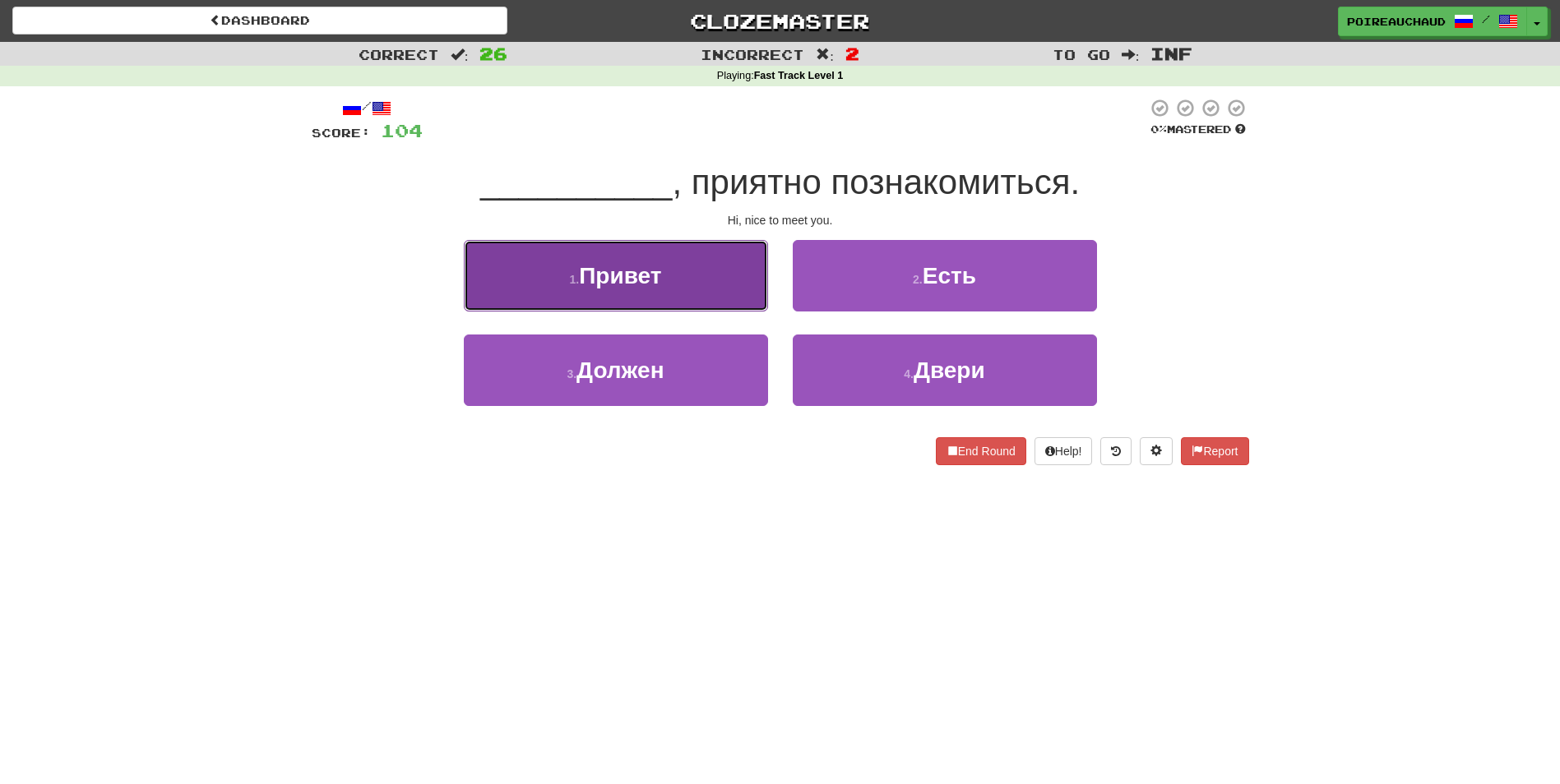
click at [725, 266] on button "1 . Привет" at bounding box center [616, 276] width 304 height 72
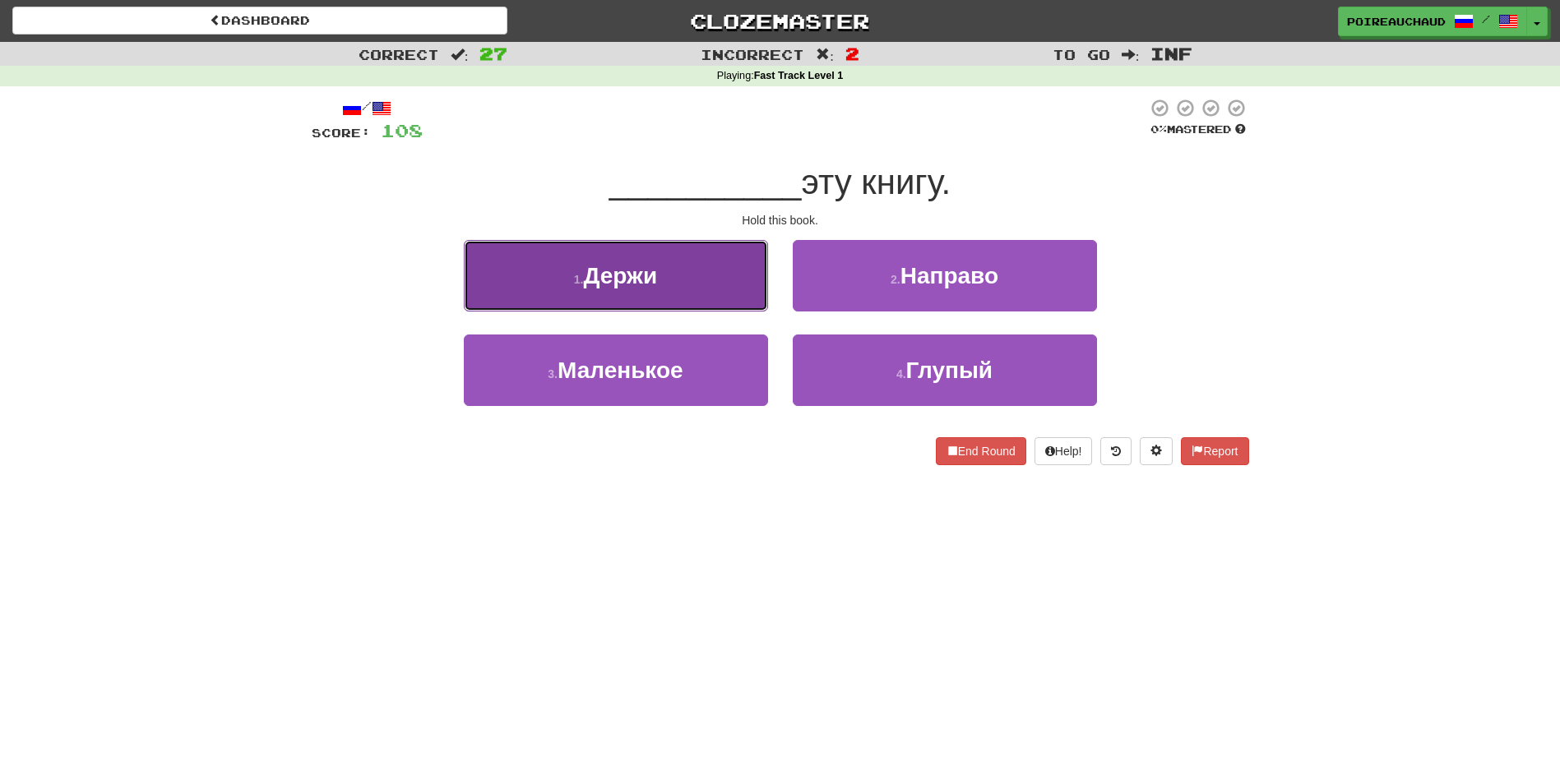
click at [635, 260] on button "1 . [GEOGRAPHIC_DATA]" at bounding box center [616, 276] width 304 height 72
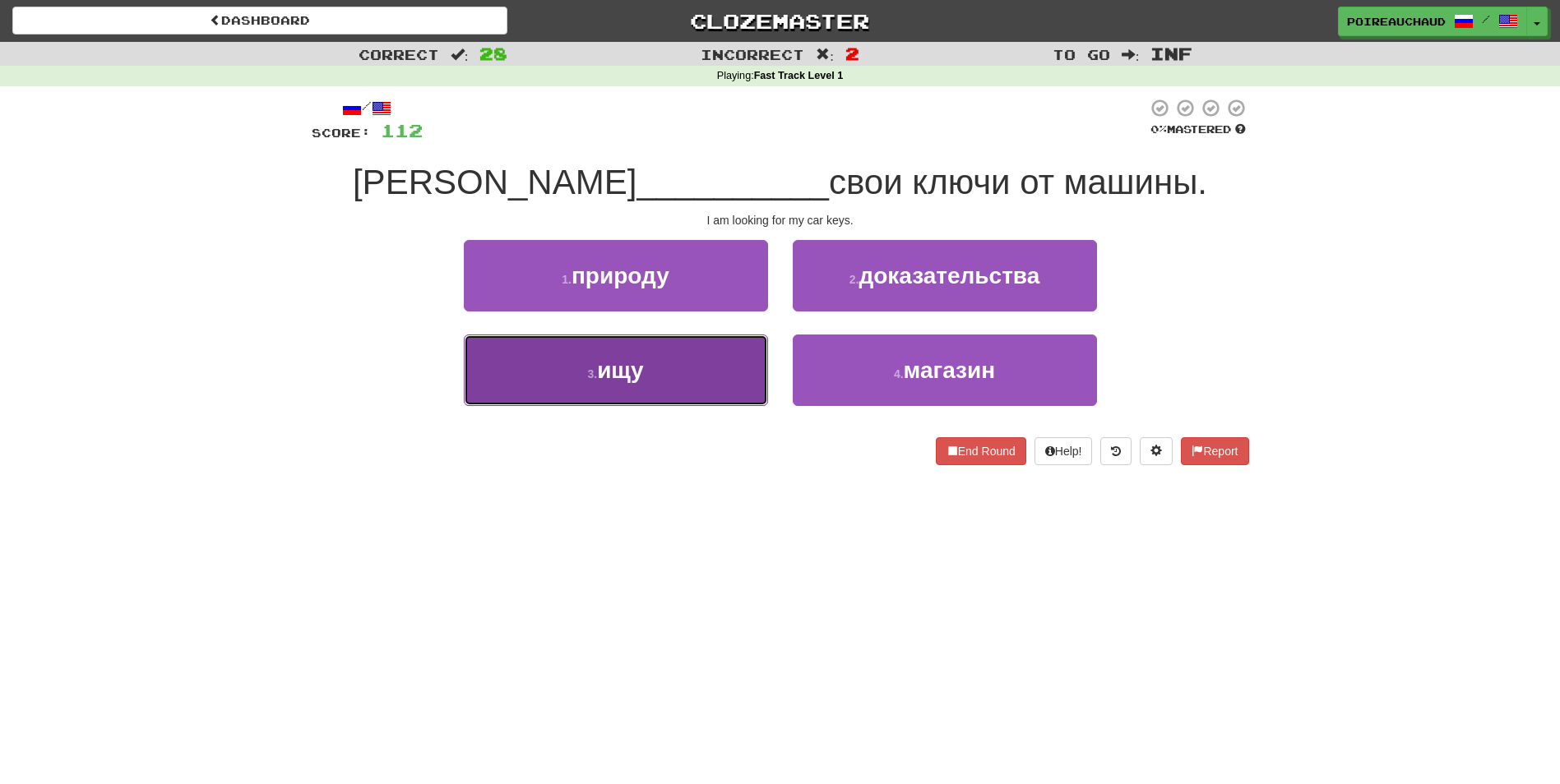
click at [666, 336] on button "3 . ищу" at bounding box center [616, 370] width 304 height 72
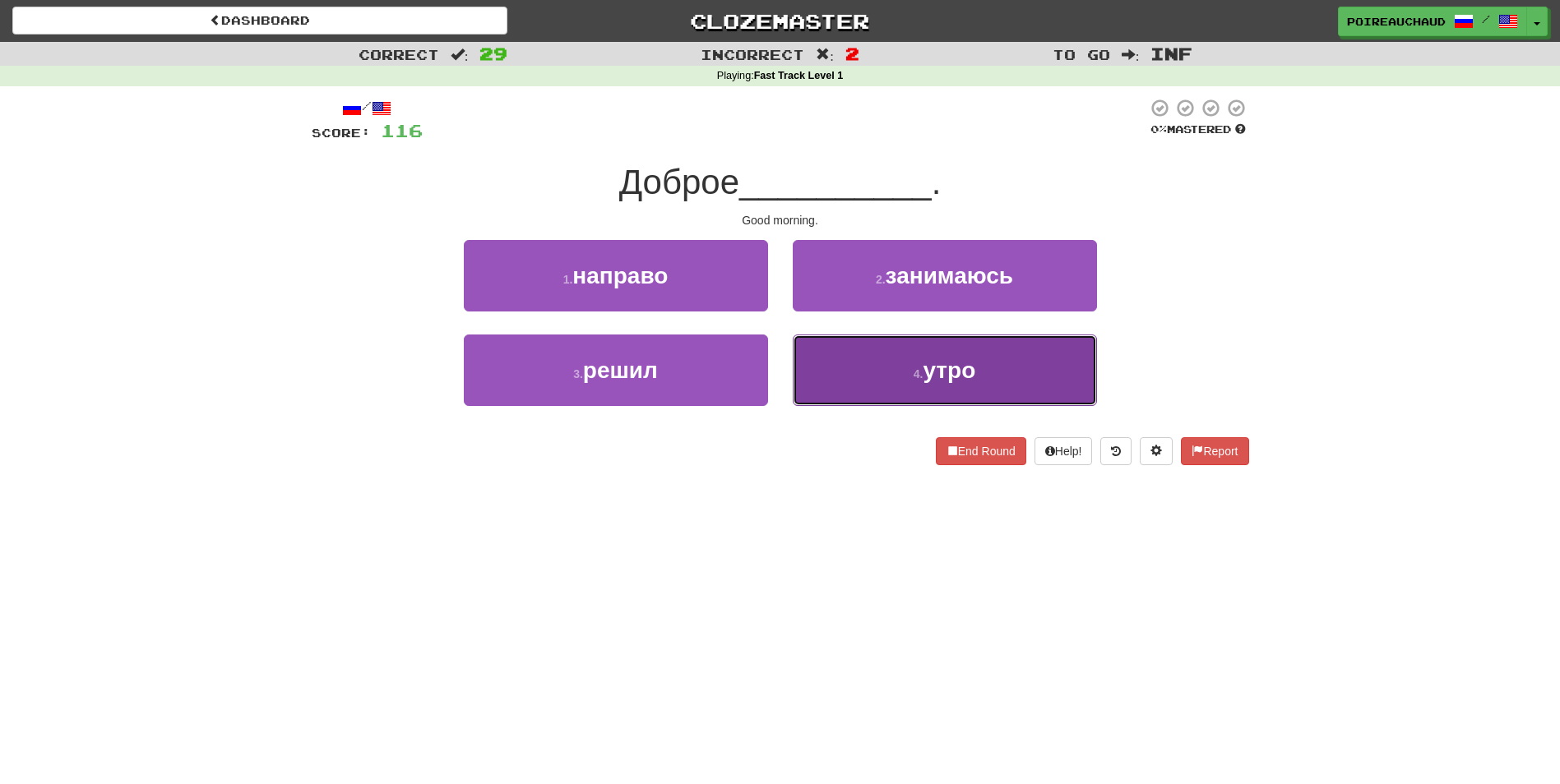
click at [861, 354] on button "4 . утро" at bounding box center [945, 370] width 304 height 72
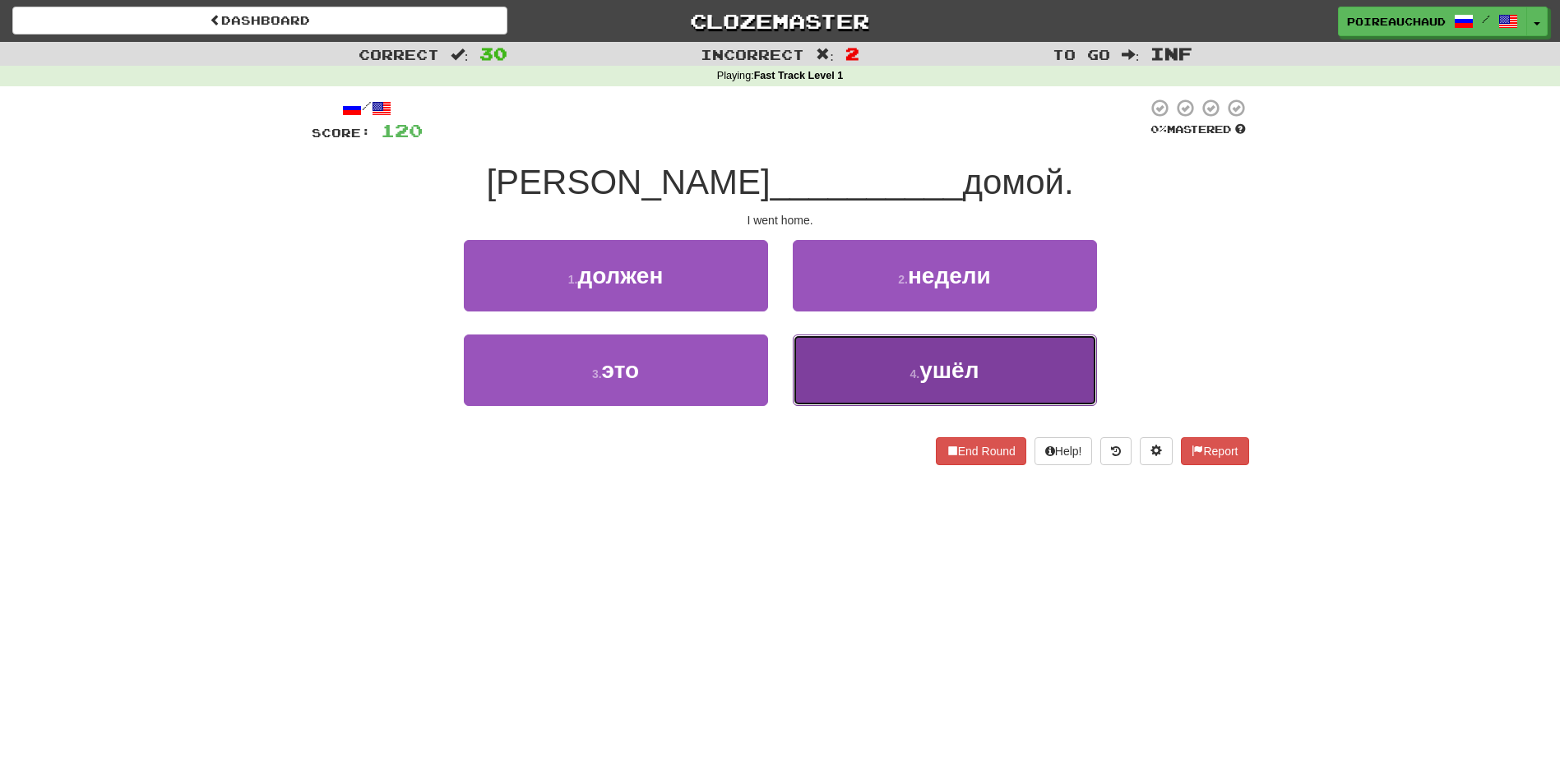
click at [902, 359] on button "4 . ушёл" at bounding box center [945, 370] width 304 height 72
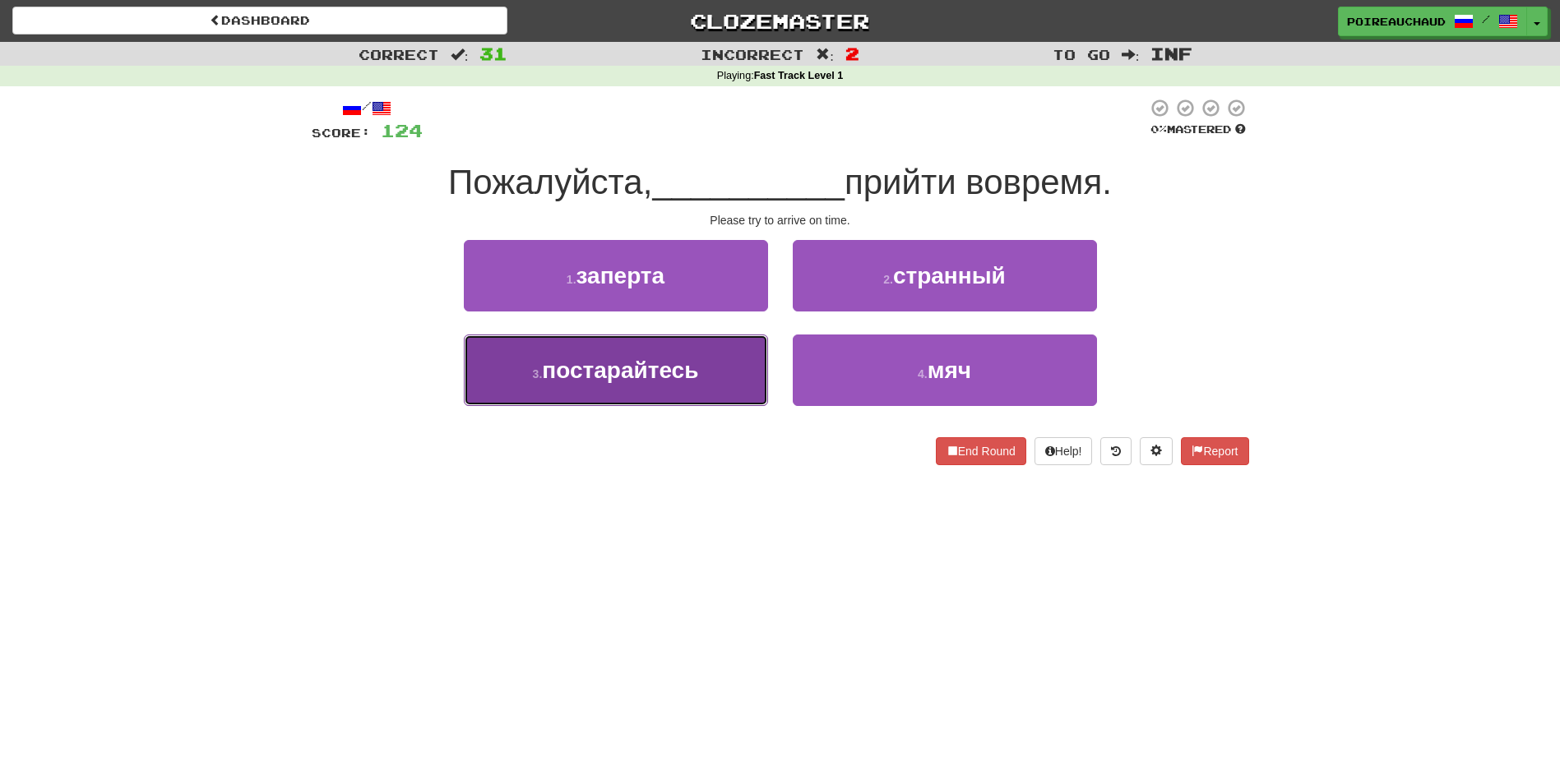
click at [643, 368] on span "постарайтесь" at bounding box center [620, 370] width 157 height 25
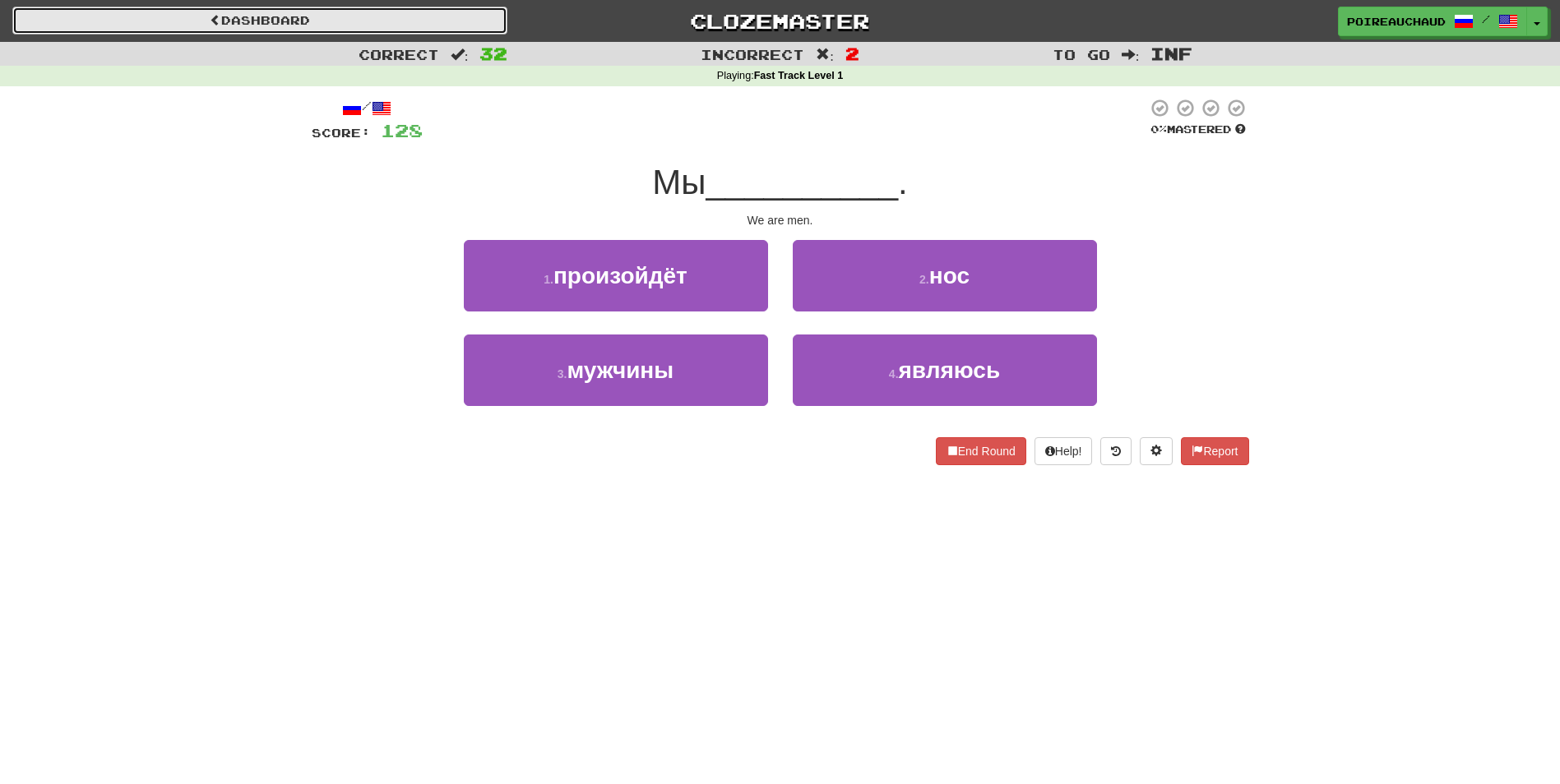
click at [319, 26] on link "Dashboard" at bounding box center [260, 20] width 495 height 28
